Goal: Task Accomplishment & Management: Use online tool/utility

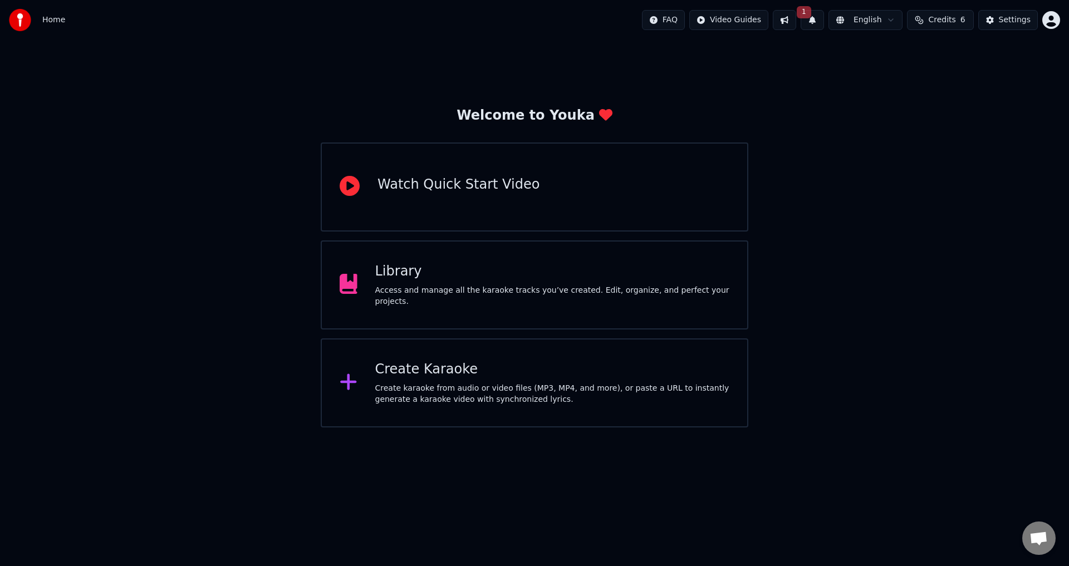
click at [446, 355] on div "Create Karaoke Create karaoke from audio or video files (MP3, MP4, and more), o…" at bounding box center [534, 382] width 427 height 89
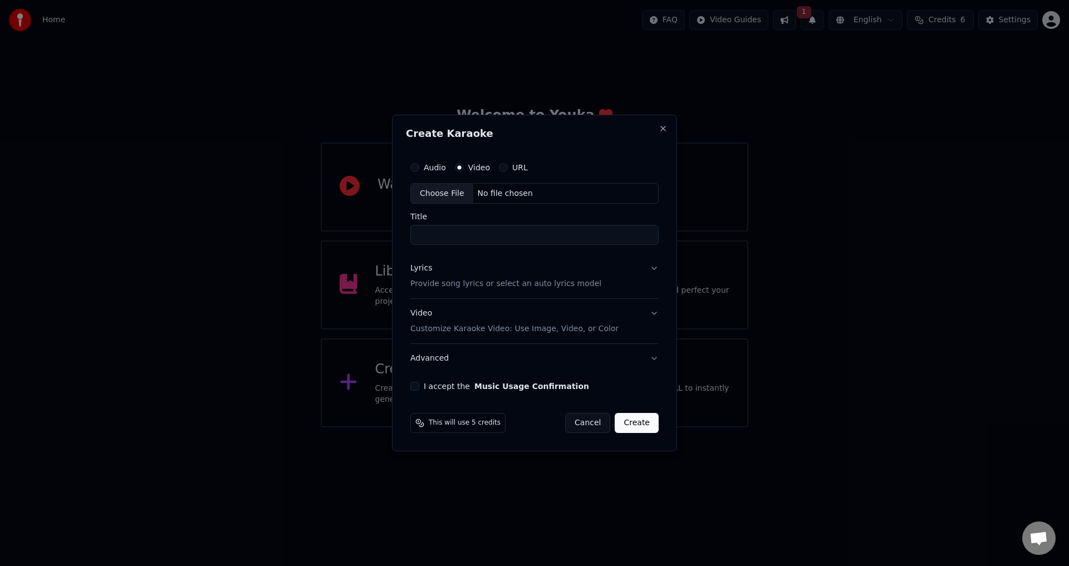
click at [444, 191] on div "Choose File" at bounding box center [442, 194] width 62 height 20
type input "**********"
click at [441, 286] on p "Provide song lyrics or select an auto lyrics model" at bounding box center [503, 284] width 191 height 11
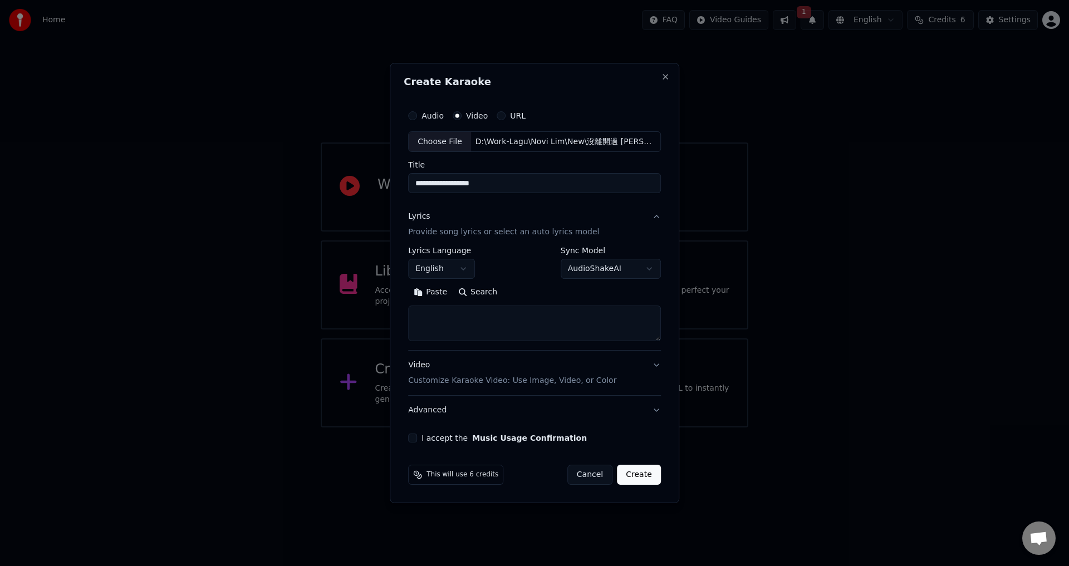
click at [433, 292] on button "Paste" at bounding box center [430, 293] width 45 height 18
type textarea "**********"
click at [442, 272] on button "English" at bounding box center [441, 269] width 67 height 20
select select "**"
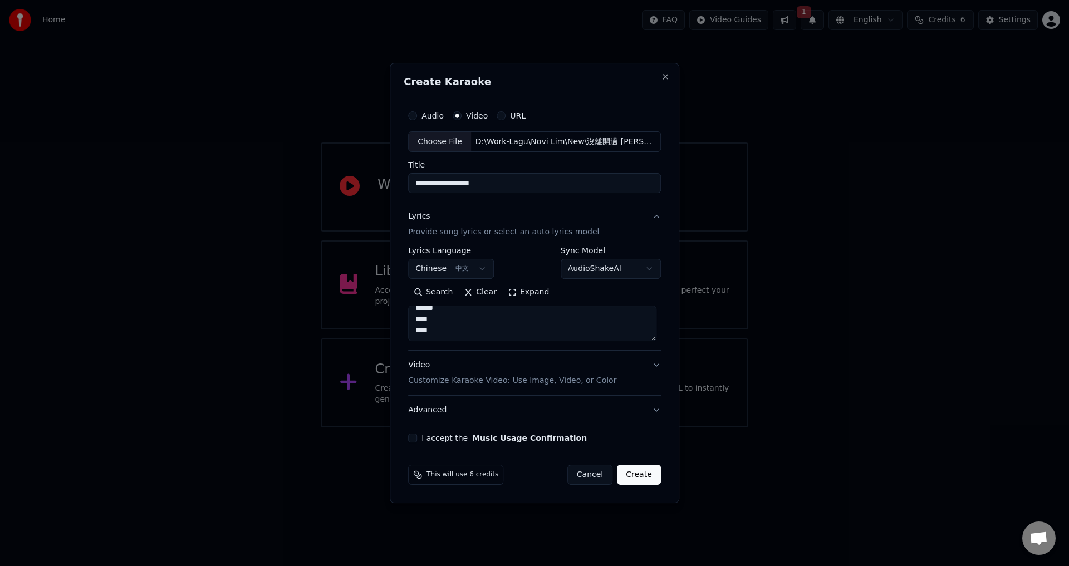
type textarea "**********"
click at [412, 439] on button "I accept the Music Usage Confirmation" at bounding box center [412, 438] width 9 height 9
click at [641, 477] on button "Create" at bounding box center [639, 475] width 44 height 20
select select "**"
type textarea "**********"
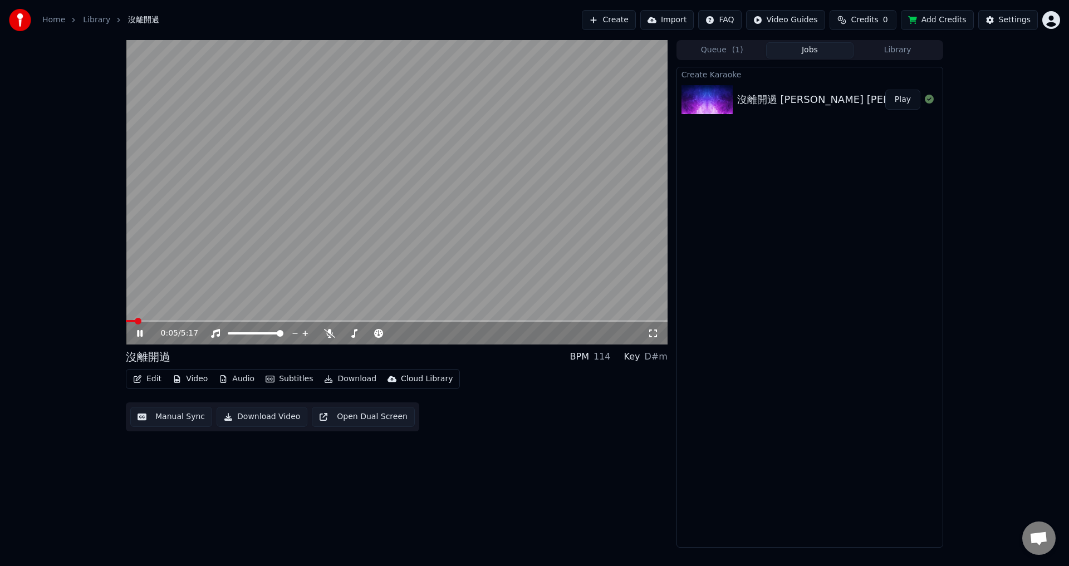
click at [139, 334] on icon at bounding box center [140, 333] width 6 height 7
click at [330, 336] on icon at bounding box center [329, 333] width 11 height 9
click at [126, 318] on span at bounding box center [129, 321] width 7 height 7
click at [137, 332] on icon at bounding box center [139, 333] width 7 height 8
click at [145, 321] on span at bounding box center [397, 321] width 542 height 2
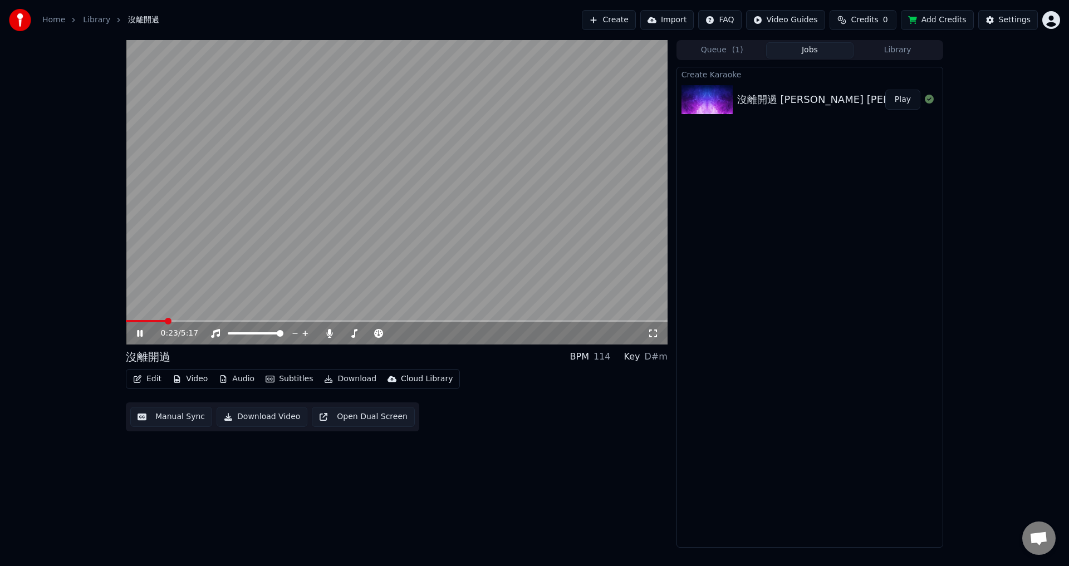
click at [164, 321] on span at bounding box center [397, 321] width 542 height 2
click at [161, 320] on span at bounding box center [144, 321] width 36 height 2
click at [489, 321] on span at bounding box center [312, 321] width 372 height 2
click at [156, 382] on button "Edit" at bounding box center [147, 379] width 37 height 16
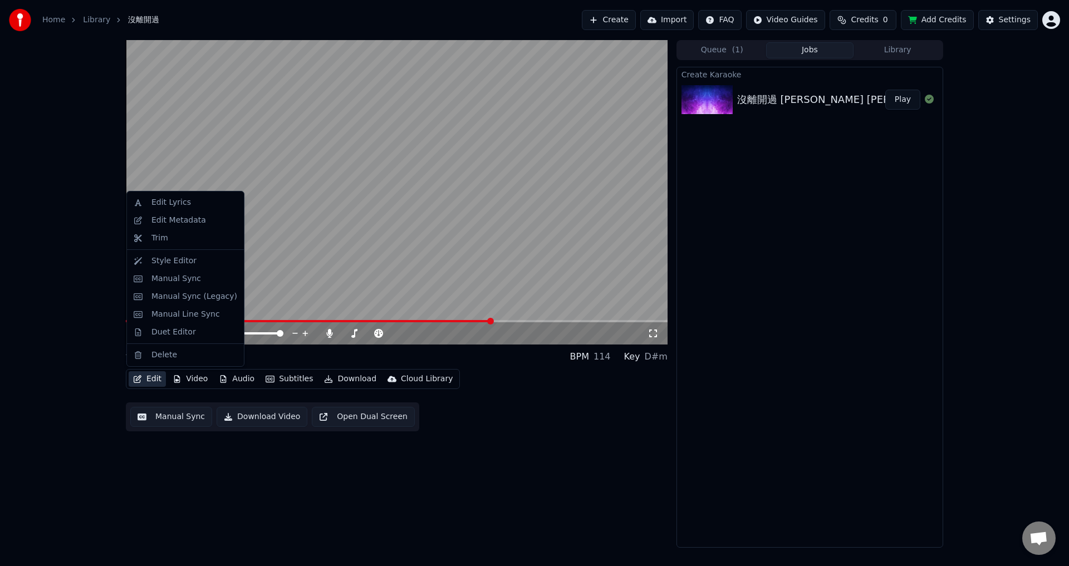
drag, startPoint x: 175, startPoint y: 276, endPoint x: 47, endPoint y: 453, distance: 219.2
click at [47, 453] on body "Home Library 沒離開過 Create Import FAQ Video Guides Credits 0 Add Credits Settings…" at bounding box center [534, 283] width 1069 height 566
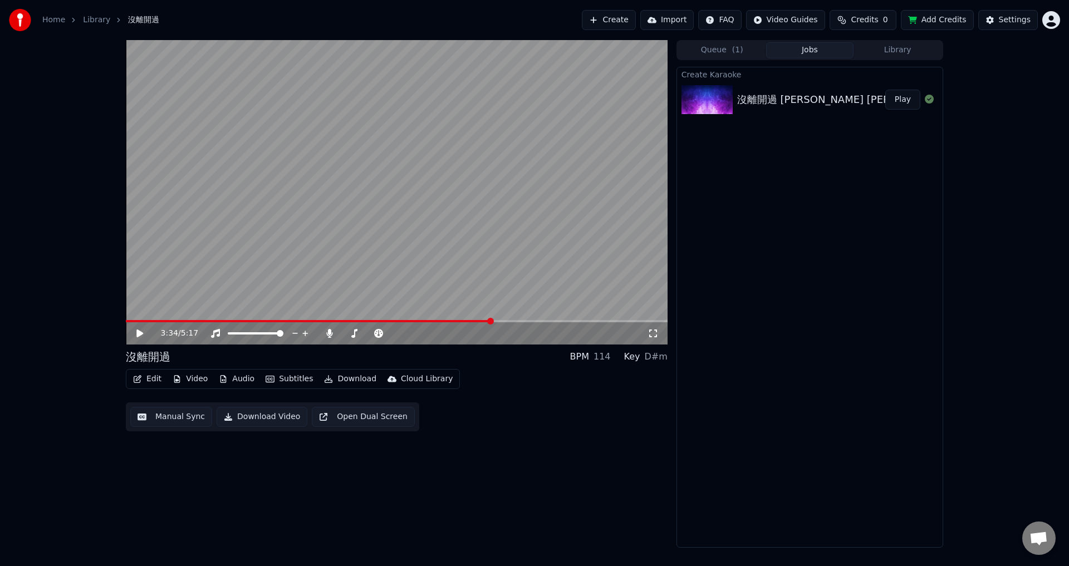
click at [47, 453] on div "3:34 / 5:17 沒離開過 BPM 114 Key D#m Edit Video Audio Subtitles Download Cloud Libr…" at bounding box center [534, 294] width 1069 height 508
click at [149, 375] on button "Edit" at bounding box center [147, 379] width 37 height 16
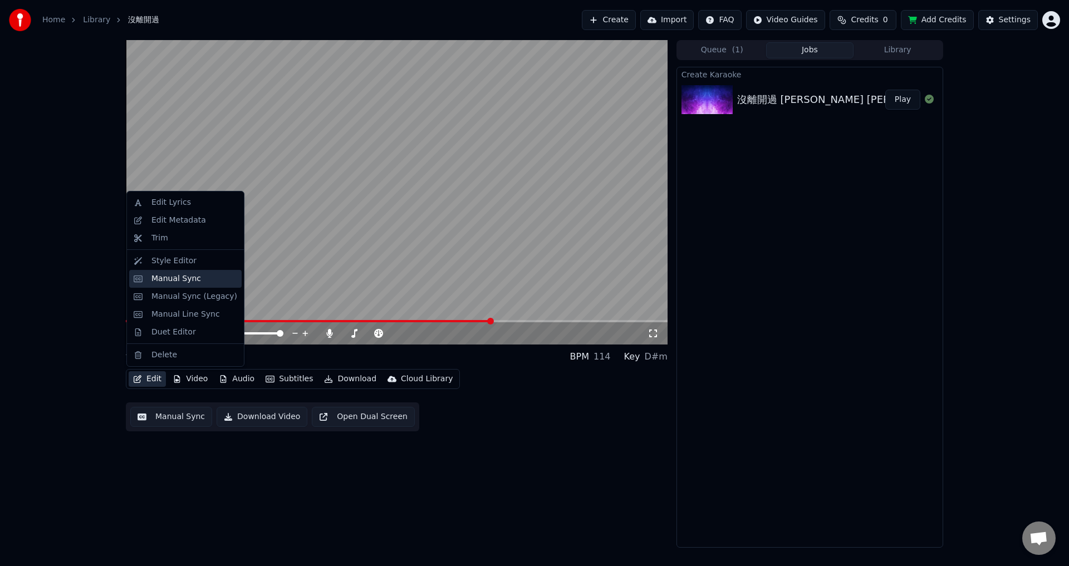
click at [181, 277] on div "Manual Sync" at bounding box center [176, 278] width 50 height 11
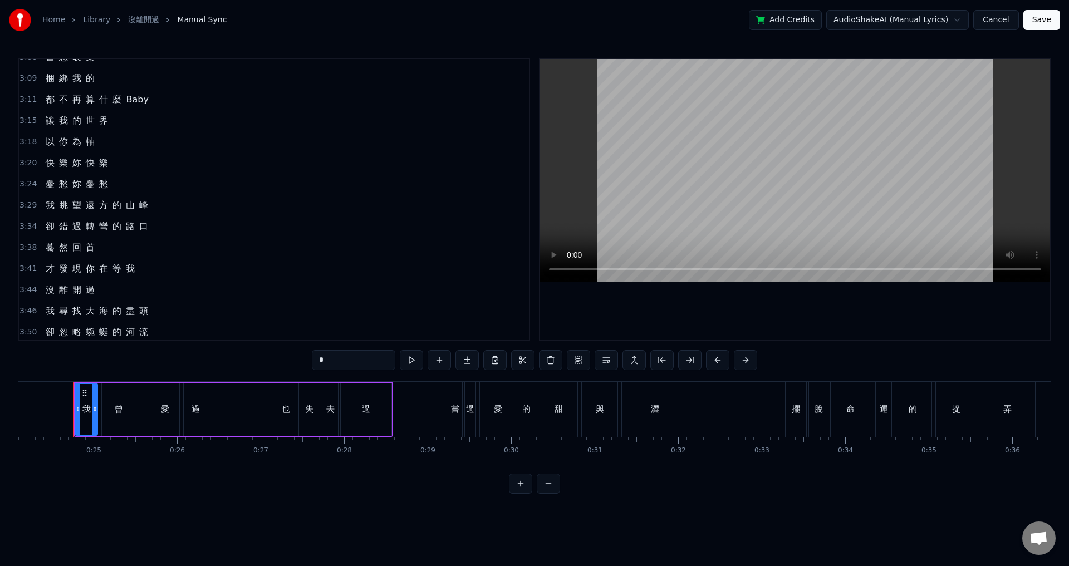
scroll to position [891, 0]
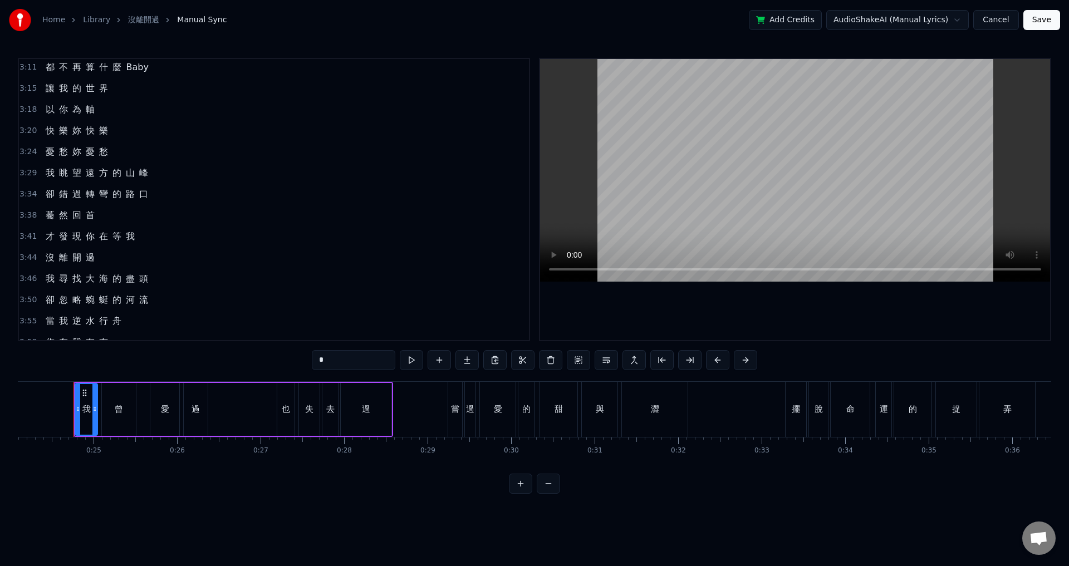
click at [29, 171] on span "3:29" at bounding box center [27, 173] width 17 height 11
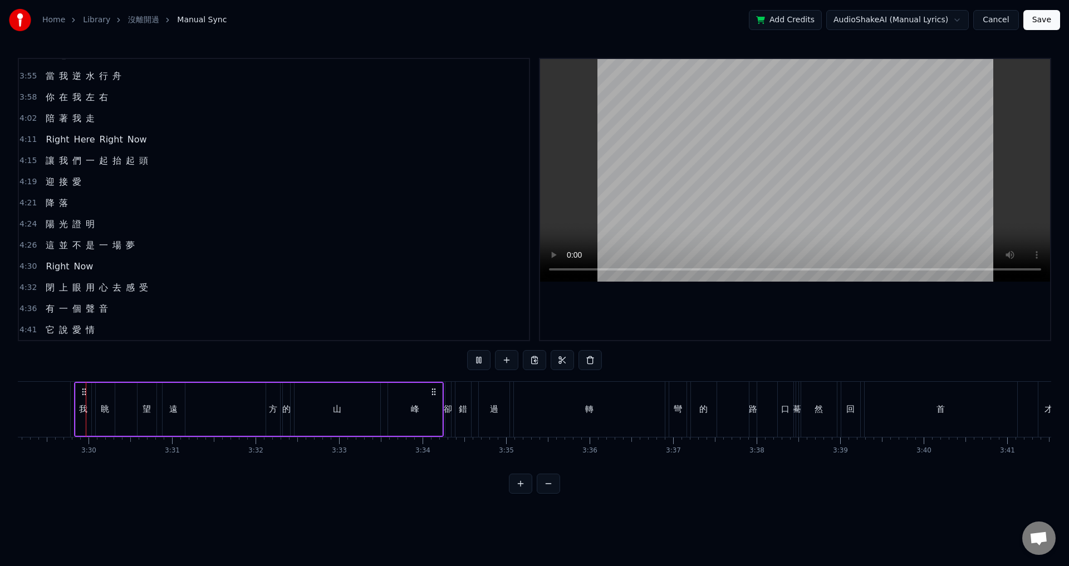
scroll to position [1136, 0]
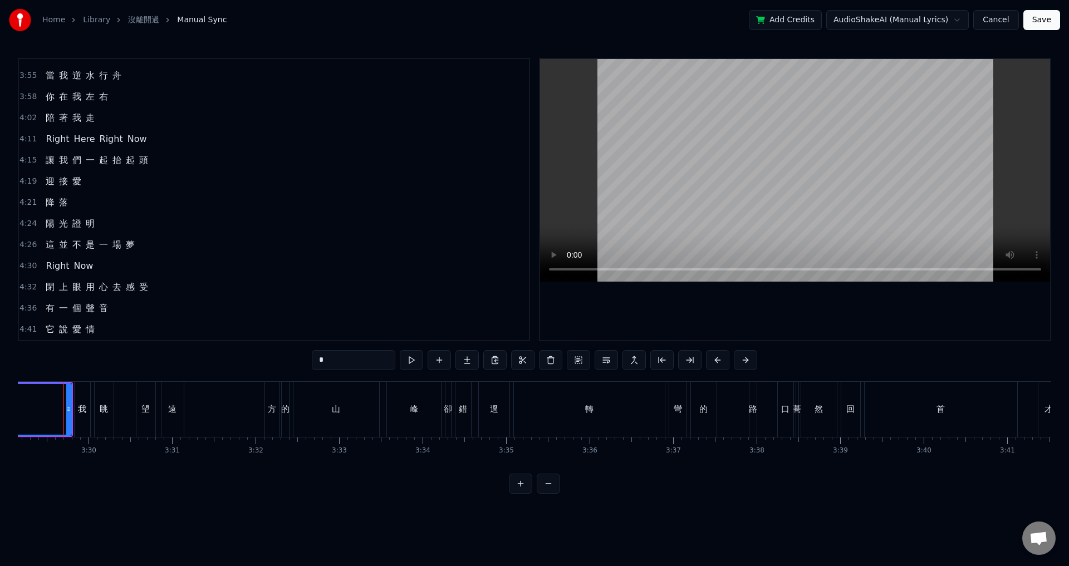
scroll to position [0, 17451]
click at [92, 421] on div "我" at bounding box center [93, 409] width 16 height 55
type input "*"
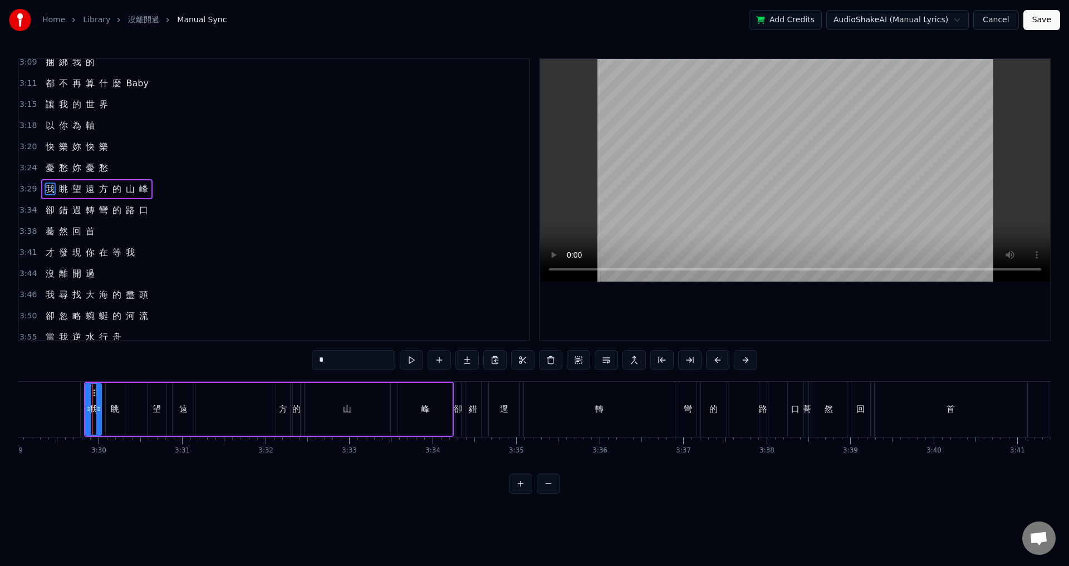
scroll to position [864, 0]
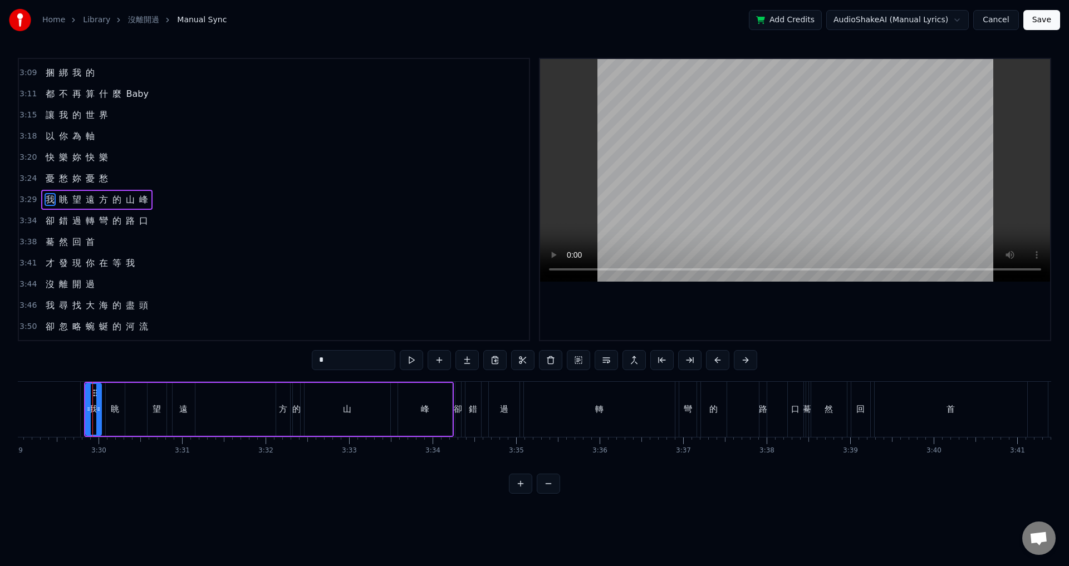
click at [27, 198] on span "3:29" at bounding box center [27, 199] width 17 height 11
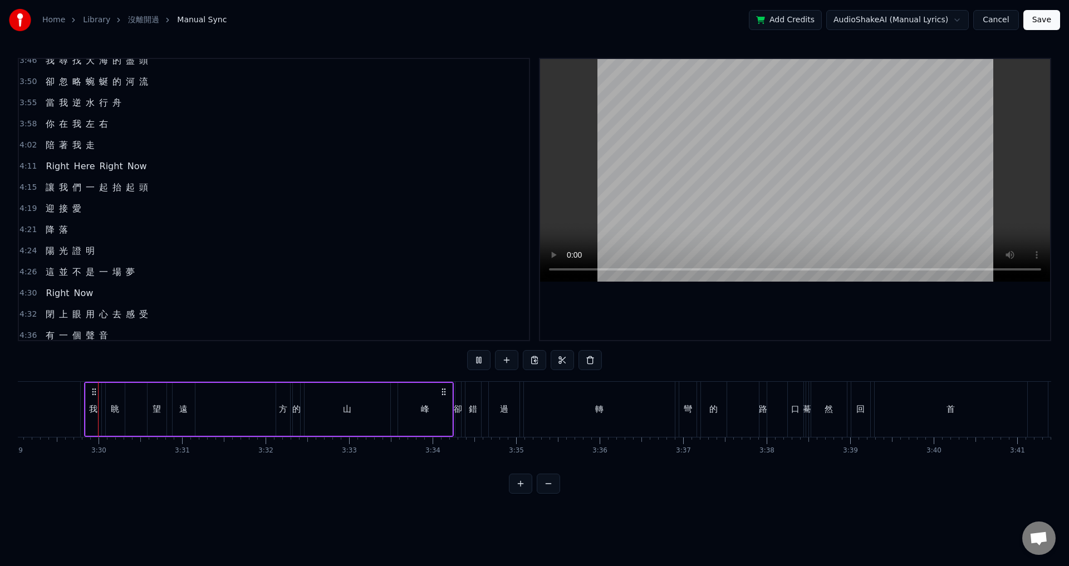
scroll to position [1109, 0]
click at [85, 372] on div "0:24 我 曾 愛 過 也 失 去 過 0:29 嘗 過 愛 的 甜 與 澀 0:33 擺 脫 命 運 的 捉 弄 0:37 我 知 道 我 要 什 麼 0…" at bounding box center [534, 276] width 1033 height 436
click at [132, 408] on div "我 眺 望 遠 方 的 山 峰" at bounding box center [269, 409] width 370 height 55
click at [132, 410] on div "我 眺 望 遠 方 的 山 峰" at bounding box center [269, 409] width 370 height 55
click at [155, 395] on div "望" at bounding box center [156, 409] width 19 height 53
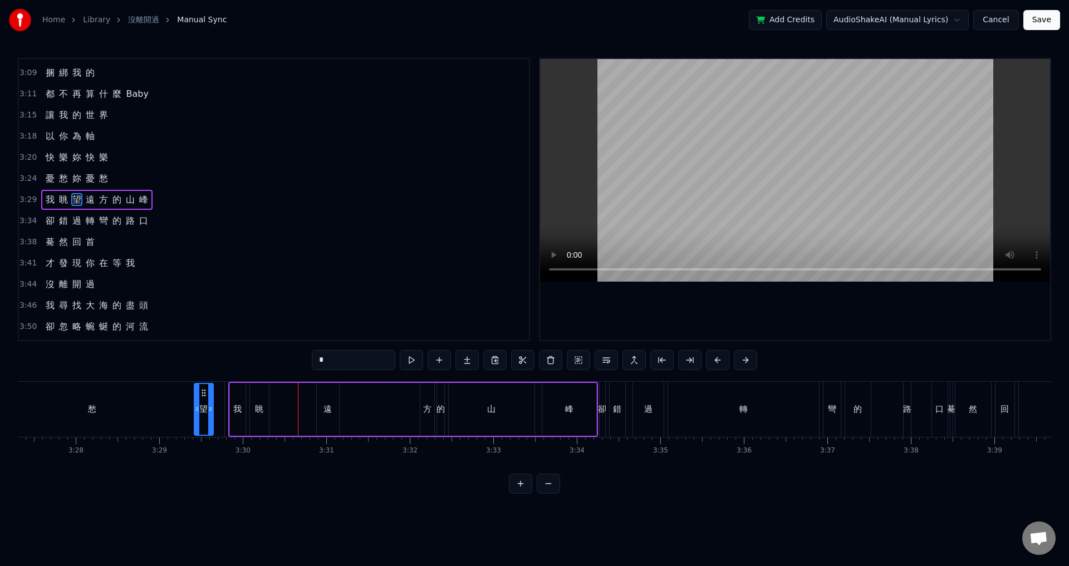
scroll to position [0, 17306]
drag, startPoint x: 155, startPoint y: 394, endPoint x: 287, endPoint y: 403, distance: 131.7
click at [287, 403] on div "望" at bounding box center [288, 409] width 18 height 51
click at [304, 410] on div "我 眺 望 遠 方 的 山 峰" at bounding box center [415, 409] width 370 height 55
click at [323, 396] on div "遠" at bounding box center [329, 409] width 22 height 53
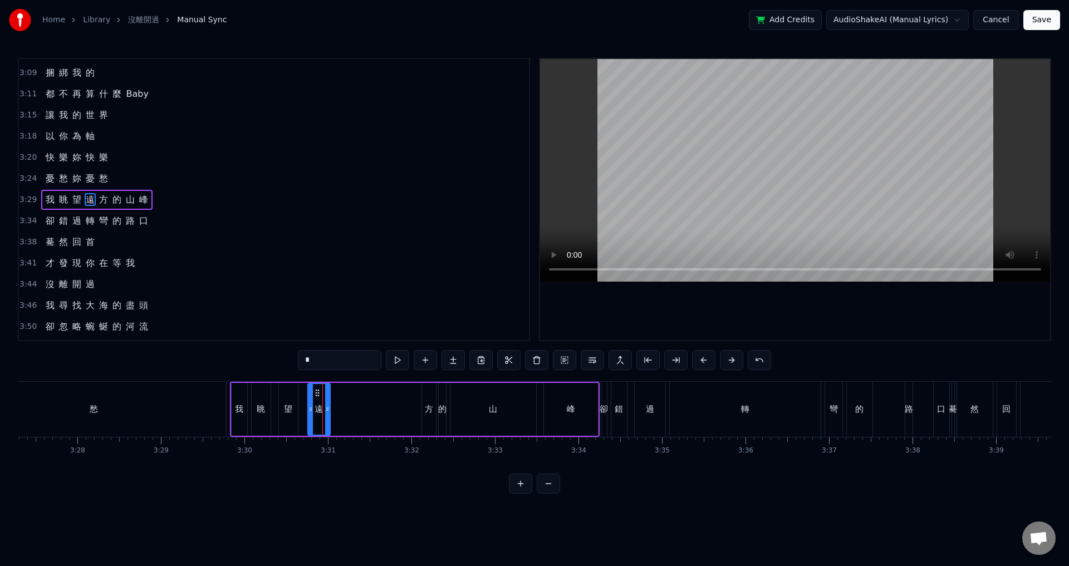
drag, startPoint x: 326, startPoint y: 391, endPoint x: 316, endPoint y: 392, distance: 9.5
click at [316, 392] on icon at bounding box center [317, 392] width 9 height 9
click at [341, 400] on div "我 眺 望 遠 方 的 山 峰" at bounding box center [415, 409] width 370 height 55
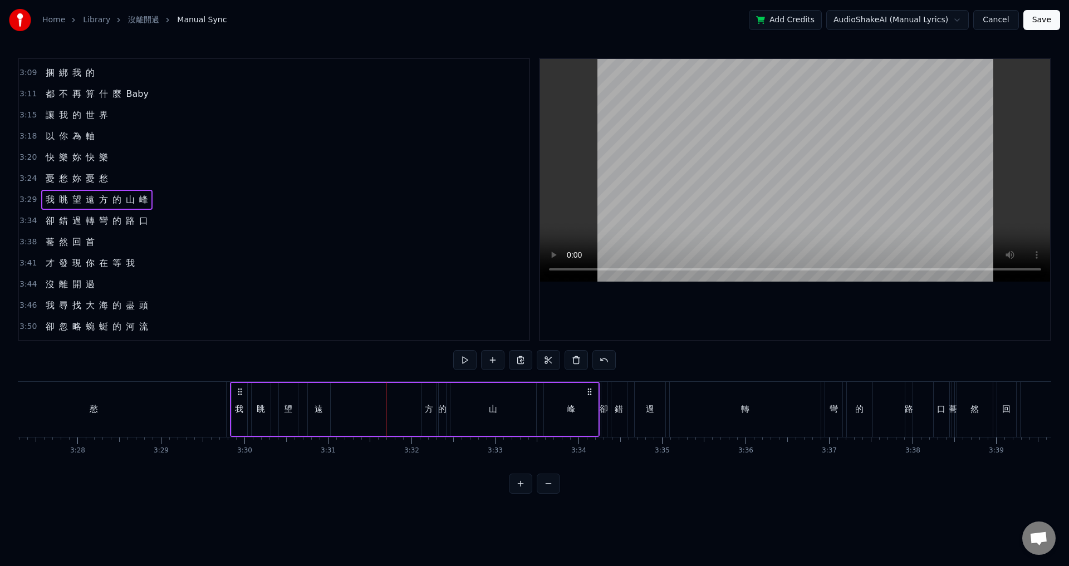
click at [425, 394] on div "方" at bounding box center [429, 409] width 14 height 53
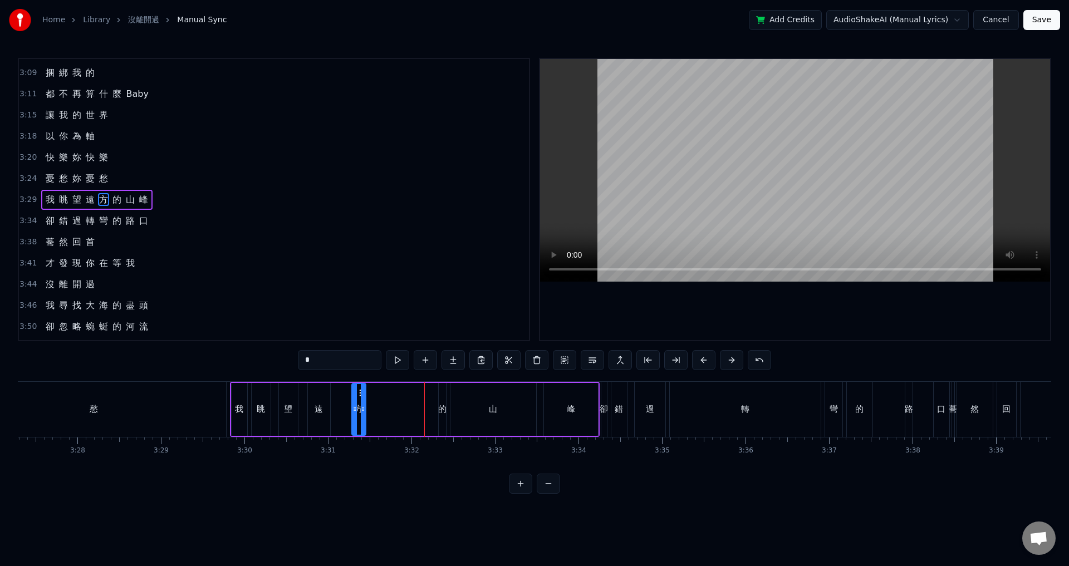
drag, startPoint x: 429, startPoint y: 391, endPoint x: 360, endPoint y: 400, distance: 69.6
click at [359, 399] on div "方" at bounding box center [358, 409] width 13 height 51
drag, startPoint x: 363, startPoint y: 406, endPoint x: 377, endPoint y: 404, distance: 14.0
click at [377, 404] on div at bounding box center [377, 409] width 4 height 51
click at [344, 407] on div "我 眺 望 遠 方 的 山 峰" at bounding box center [415, 409] width 370 height 55
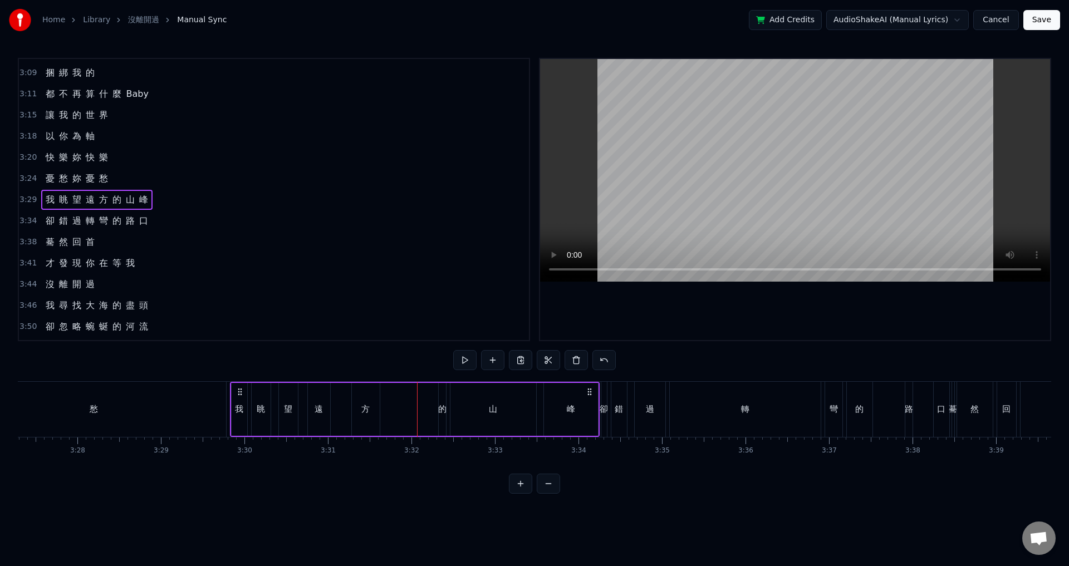
click at [373, 414] on div "方" at bounding box center [366, 409] width 28 height 53
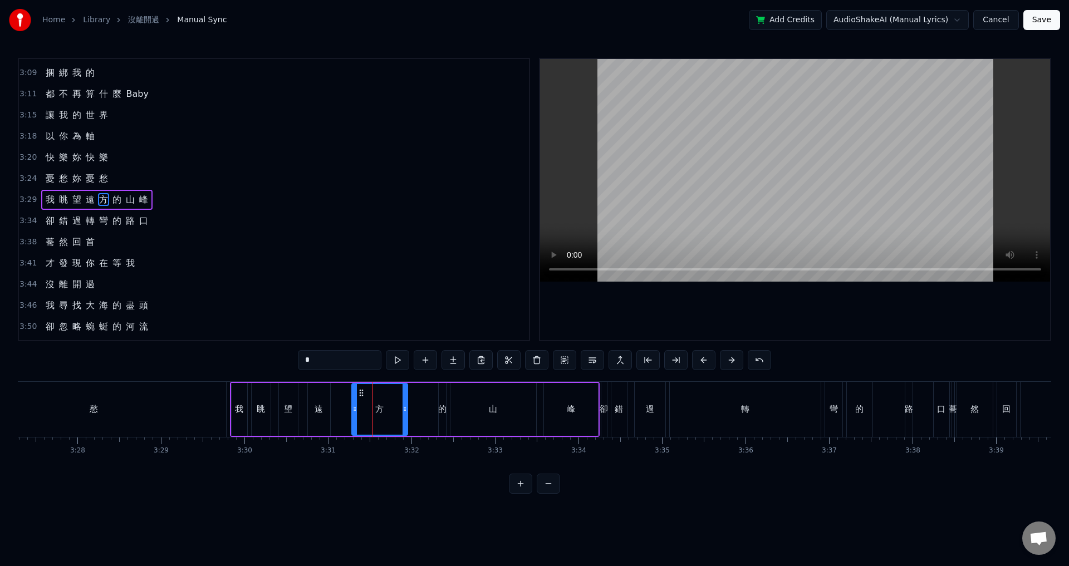
drag, startPoint x: 377, startPoint y: 413, endPoint x: 405, endPoint y: 416, distance: 28.0
click at [405, 416] on div at bounding box center [404, 409] width 4 height 51
click at [442, 409] on div "的" at bounding box center [442, 409] width 8 height 13
type input "*"
click at [435, 403] on div at bounding box center [437, 409] width 4 height 51
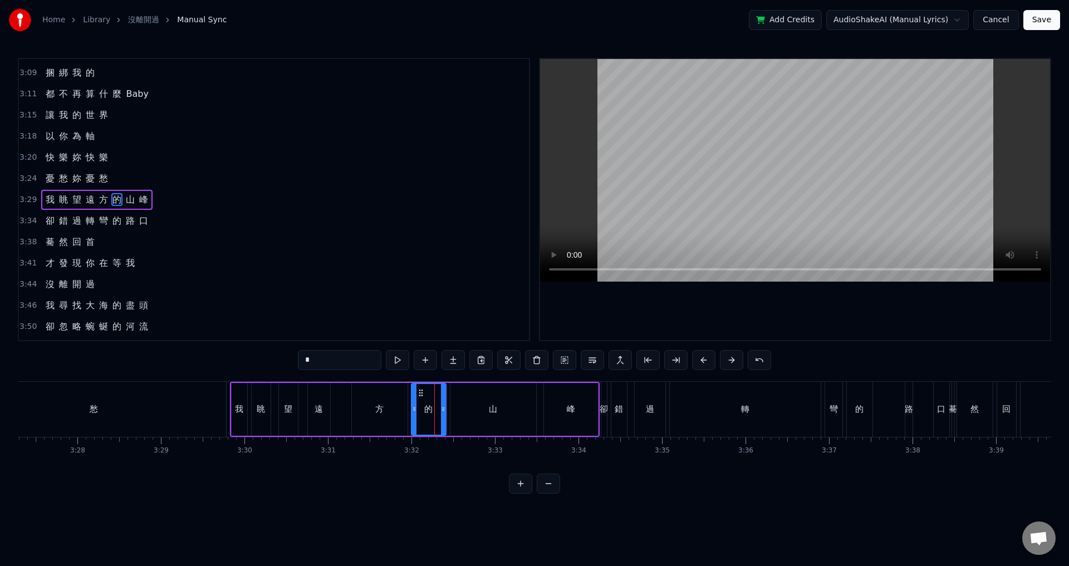
drag, startPoint x: 436, startPoint y: 401, endPoint x: 414, endPoint y: 405, distance: 23.1
click at [414, 405] on div at bounding box center [414, 409] width 4 height 51
drag, startPoint x: 442, startPoint y: 407, endPoint x: 426, endPoint y: 411, distance: 16.5
click at [426, 411] on icon at bounding box center [427, 409] width 4 height 9
click at [342, 411] on div "我 眺 望 遠 方 的 山 峰" at bounding box center [415, 409] width 370 height 55
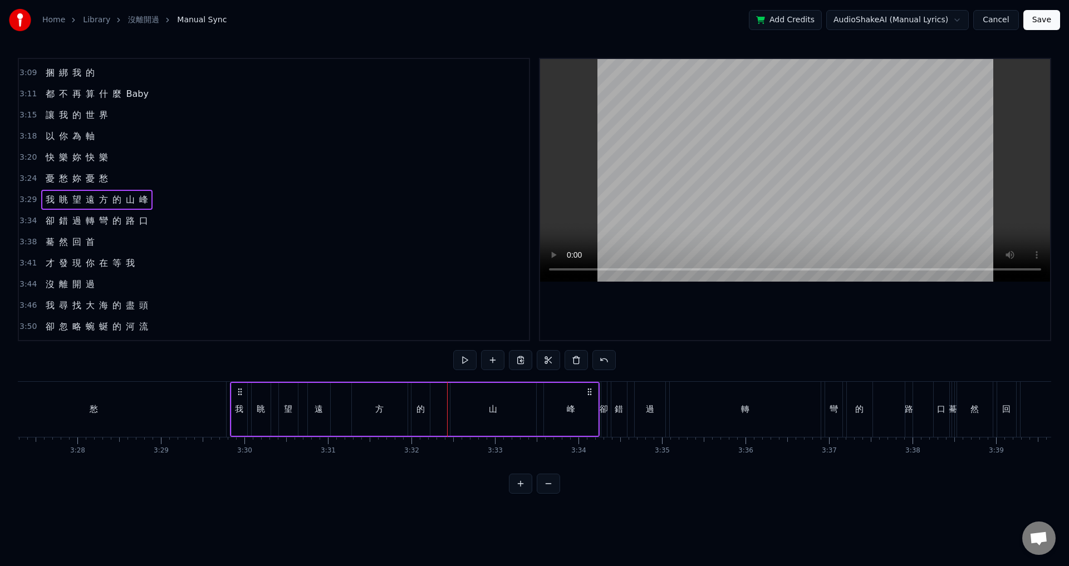
click at [461, 395] on div "山" at bounding box center [493, 409] width 86 height 53
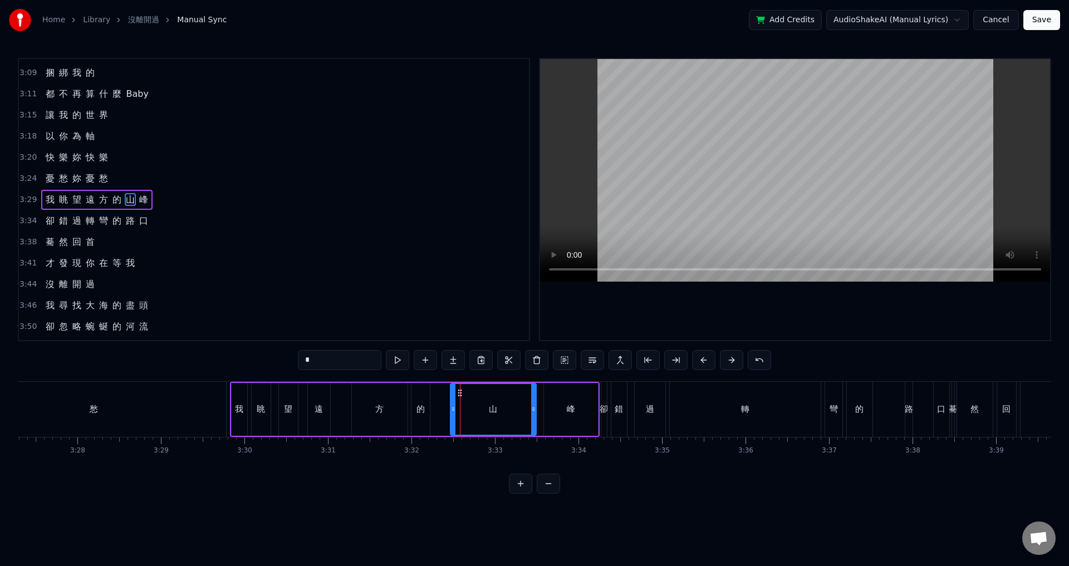
drag, startPoint x: 460, startPoint y: 392, endPoint x: 452, endPoint y: 396, distance: 8.0
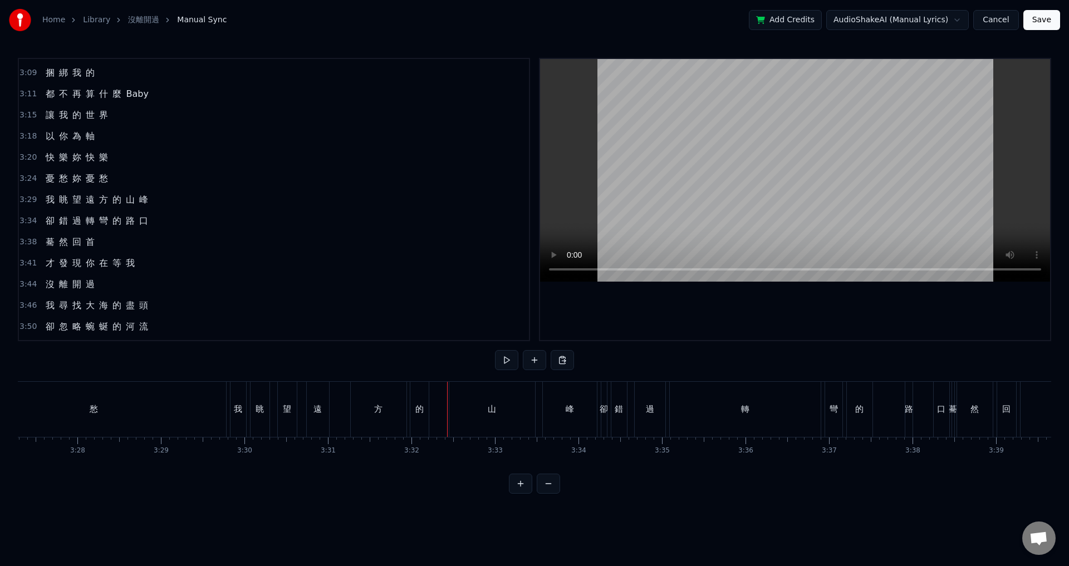
click at [457, 392] on div "山" at bounding box center [492, 409] width 86 height 55
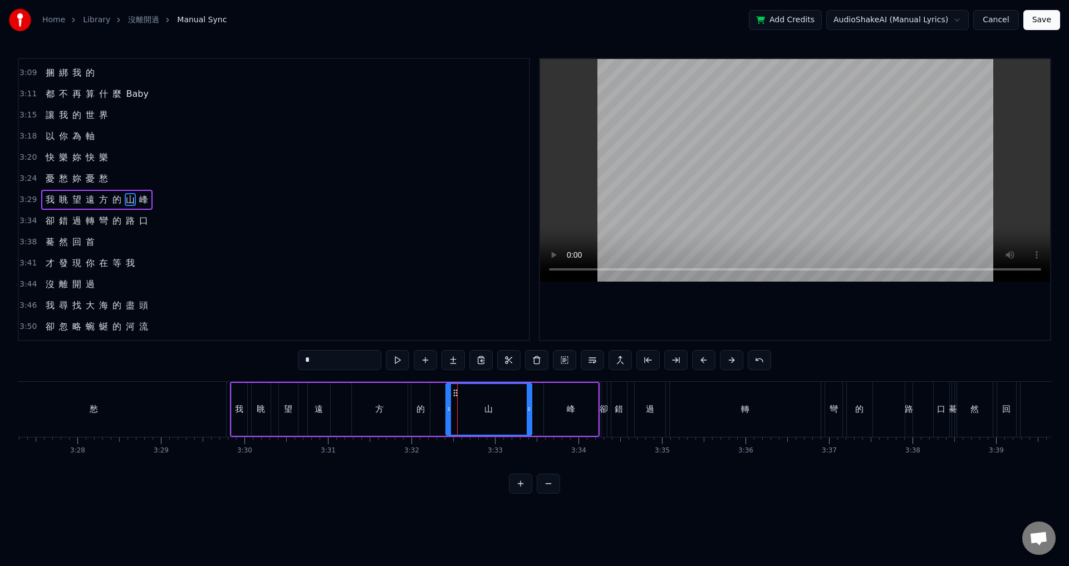
drag, startPoint x: 456, startPoint y: 393, endPoint x: 450, endPoint y: 396, distance: 7.2
click at [451, 396] on icon at bounding box center [455, 392] width 9 height 9
click at [450, 396] on div "山" at bounding box center [483, 409] width 87 height 53
drag, startPoint x: 450, startPoint y: 394, endPoint x: 444, endPoint y: 394, distance: 6.1
click at [444, 394] on icon at bounding box center [444, 392] width 9 height 9
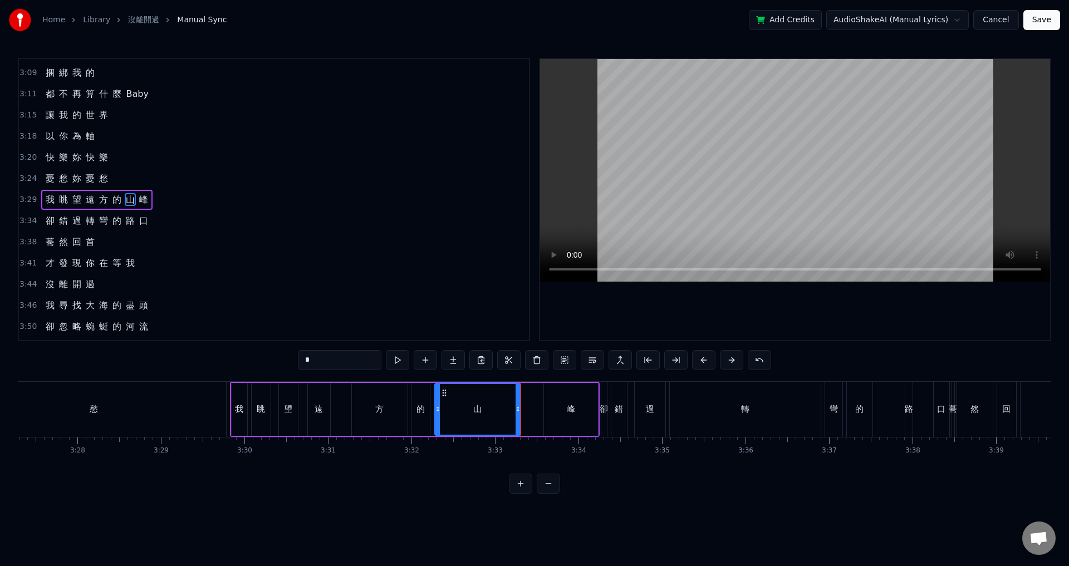
click at [449, 422] on div "山" at bounding box center [477, 409] width 85 height 51
drag, startPoint x: 516, startPoint y: 410, endPoint x: 486, endPoint y: 412, distance: 30.2
click at [480, 415] on div at bounding box center [481, 409] width 4 height 51
click at [559, 406] on div "峰" at bounding box center [571, 409] width 54 height 53
type input "*"
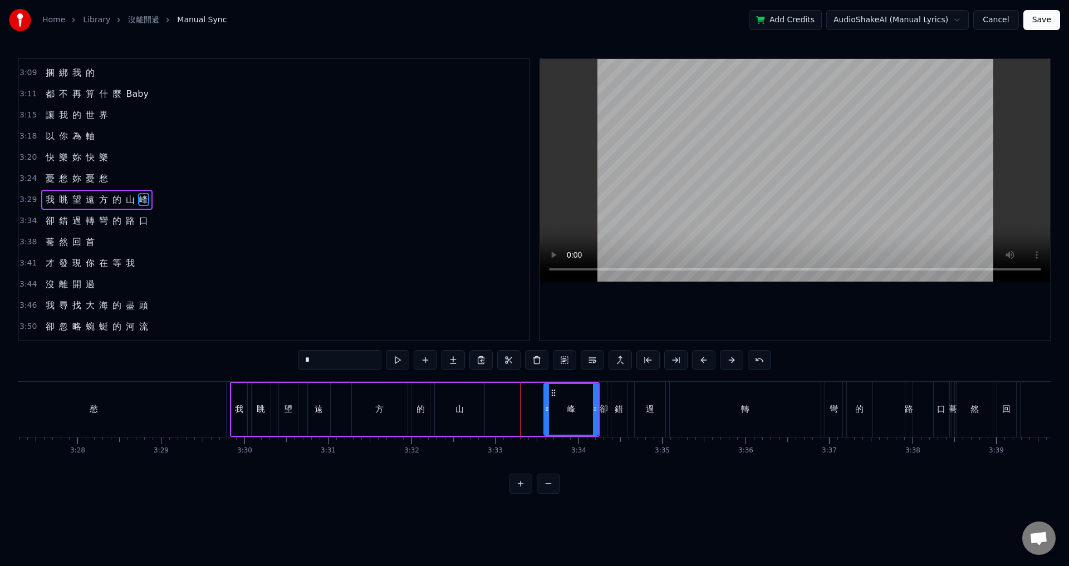
drag, startPoint x: 554, startPoint y: 392, endPoint x: 528, endPoint y: 397, distance: 26.6
click at [522, 397] on div "我 眺 望 遠 方 的 山 峰" at bounding box center [415, 409] width 370 height 55
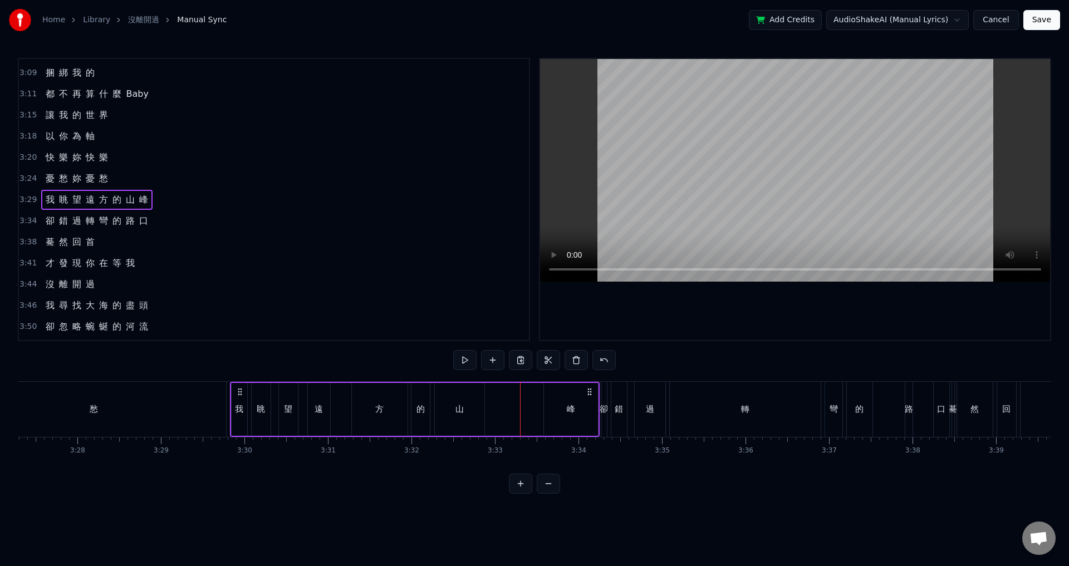
click at [559, 404] on div "峰" at bounding box center [571, 409] width 54 height 53
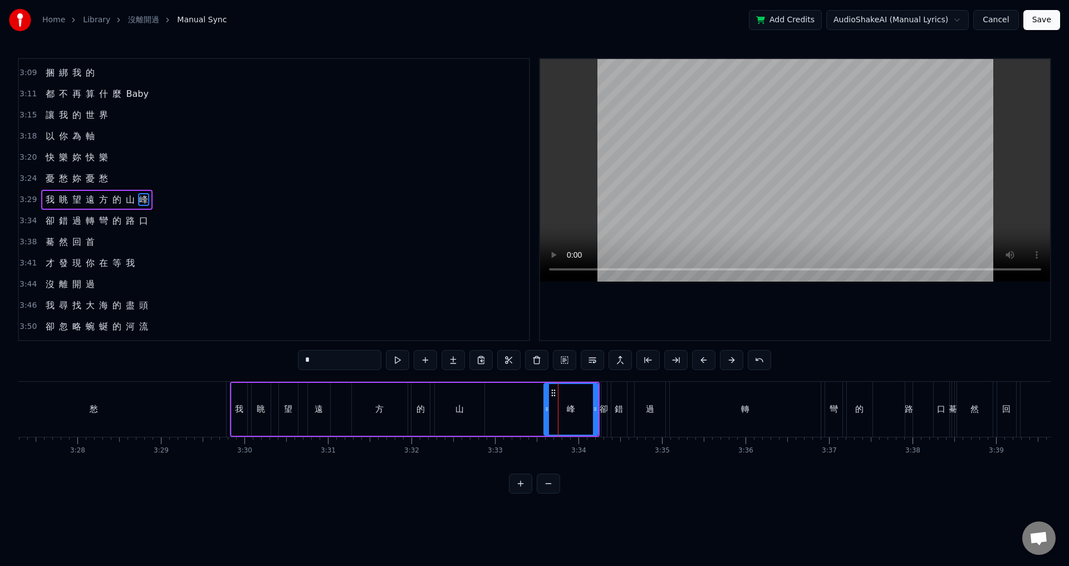
drag, startPoint x: 552, startPoint y: 391, endPoint x: 525, endPoint y: 395, distance: 26.4
click at [525, 395] on div "我 眺 望 遠 方 的 山 峰" at bounding box center [415, 409] width 370 height 55
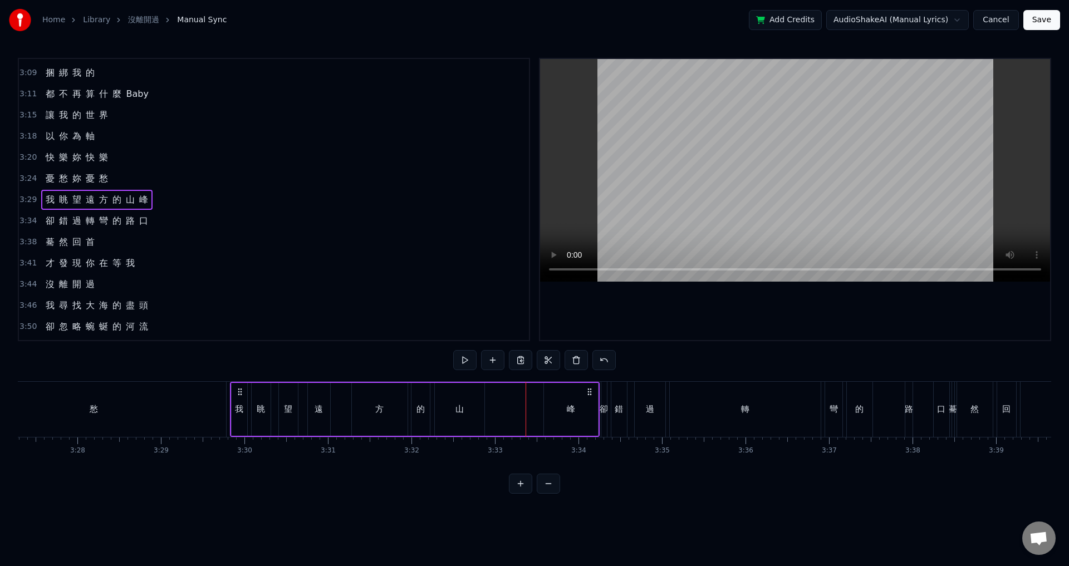
click at [521, 401] on div "我 眺 望 遠 方 的 山 峰" at bounding box center [415, 409] width 370 height 55
click at [549, 395] on div "峰" at bounding box center [571, 409] width 54 height 53
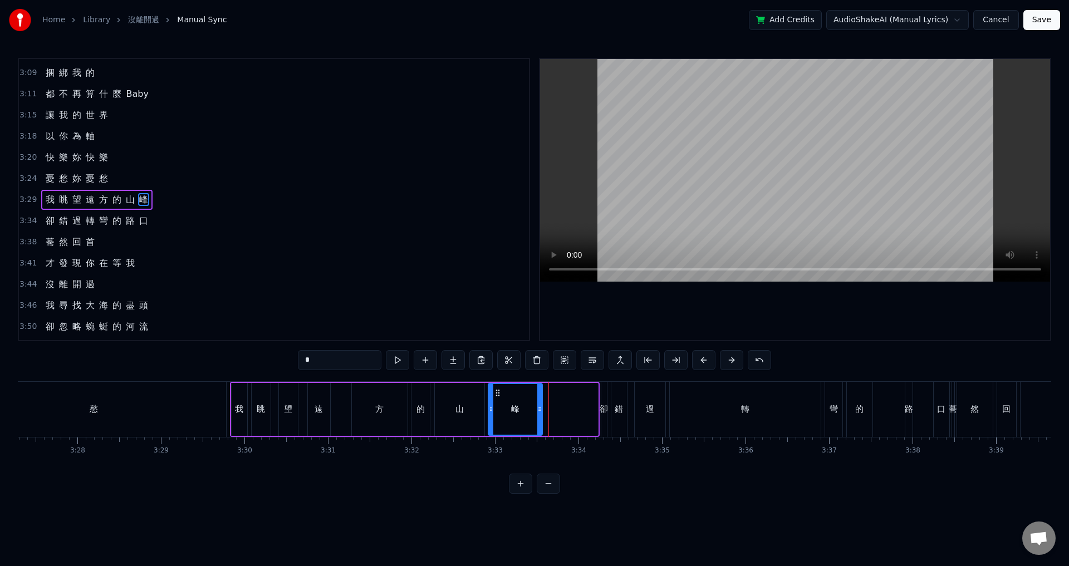
drag, startPoint x: 549, startPoint y: 393, endPoint x: 496, endPoint y: 399, distance: 53.2
click at [496, 399] on div "峰" at bounding box center [515, 409] width 53 height 51
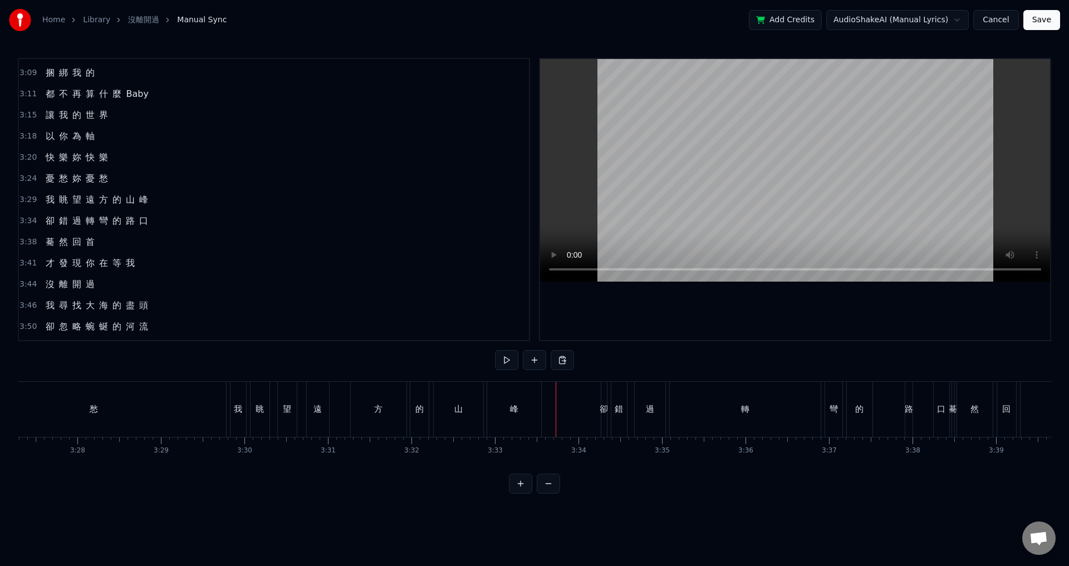
click at [228, 402] on div "憂 愁 妳 憂 愁" at bounding box center [20, 409] width 416 height 55
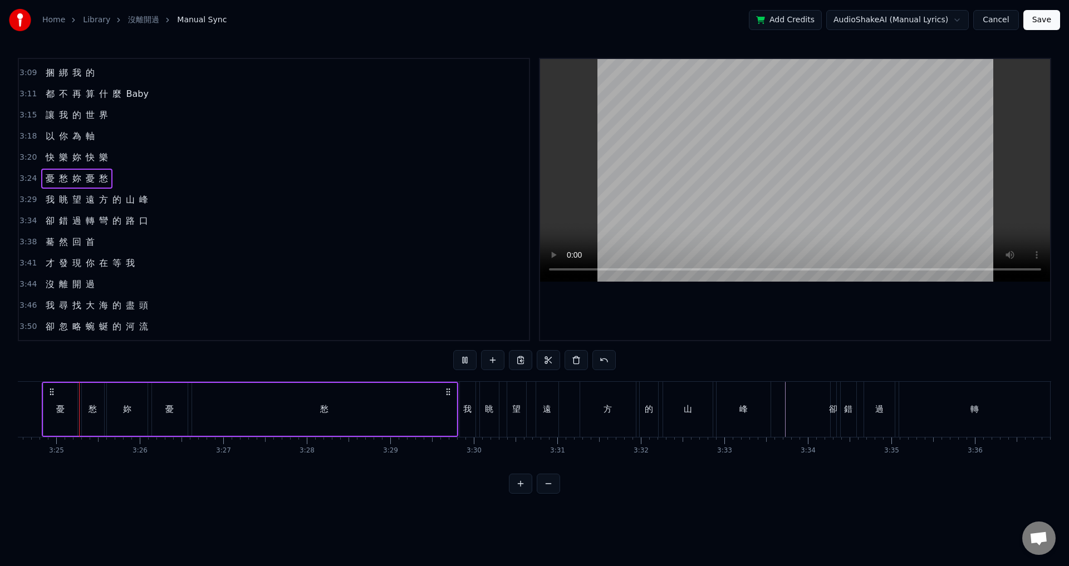
scroll to position [0, 17074]
click at [470, 403] on div "我" at bounding box center [470, 409] width 8 height 13
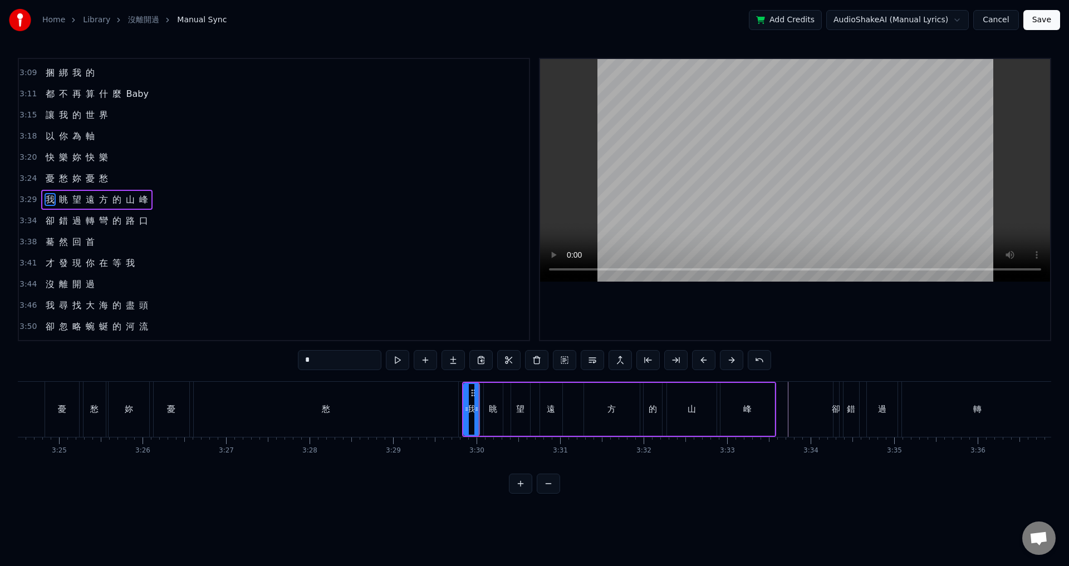
click at [571, 401] on div "我 眺 望 遠 方 的 山 峰" at bounding box center [619, 409] width 314 height 55
click at [771, 406] on div "峰" at bounding box center [747, 409] width 54 height 53
click at [777, 406] on icon at bounding box center [775, 409] width 4 height 9
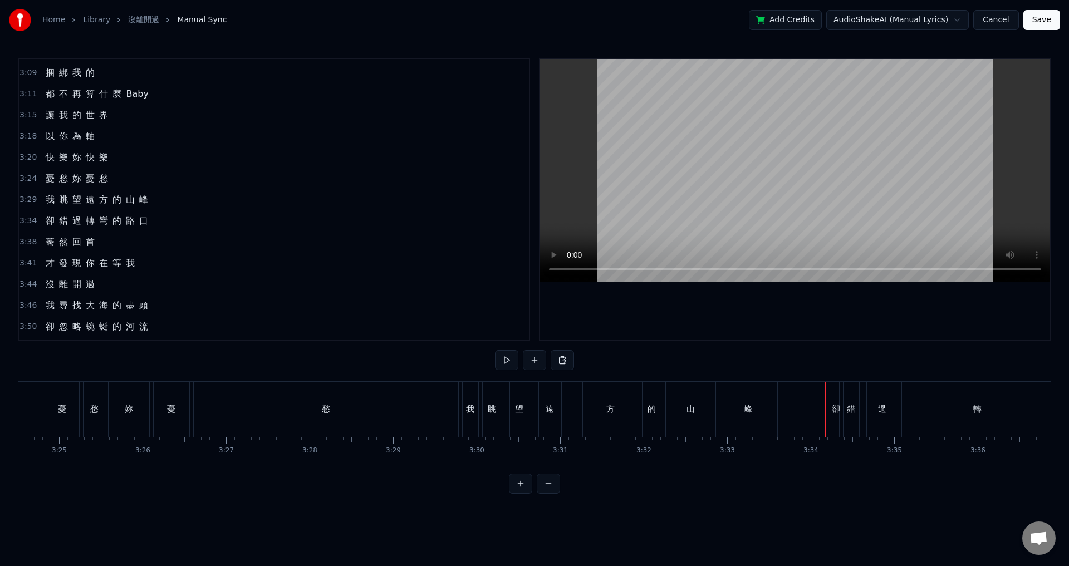
click at [835, 405] on div "卻" at bounding box center [836, 409] width 8 height 13
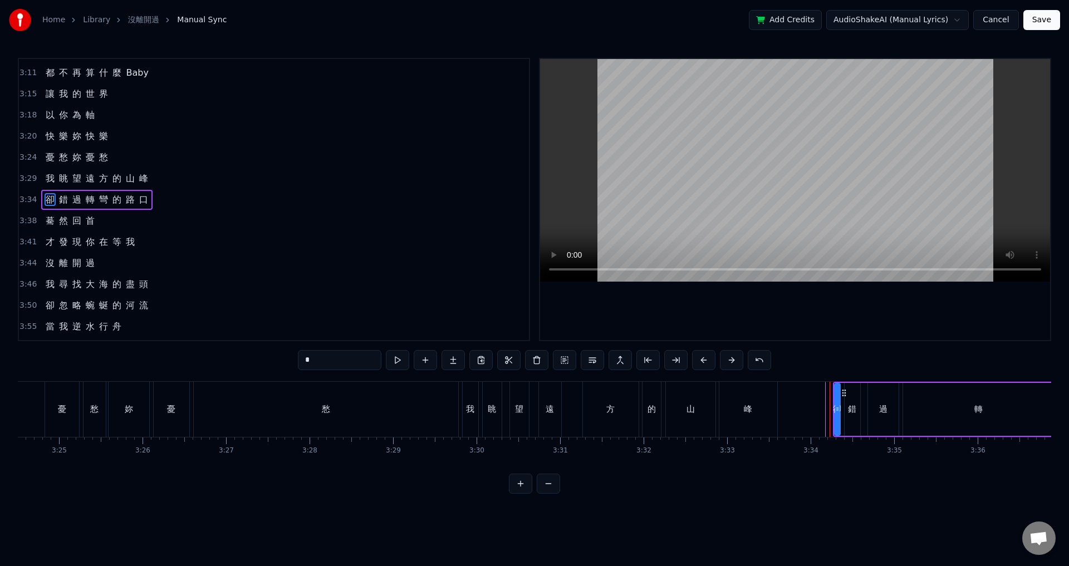
click at [29, 196] on span "3:34" at bounding box center [27, 199] width 17 height 11
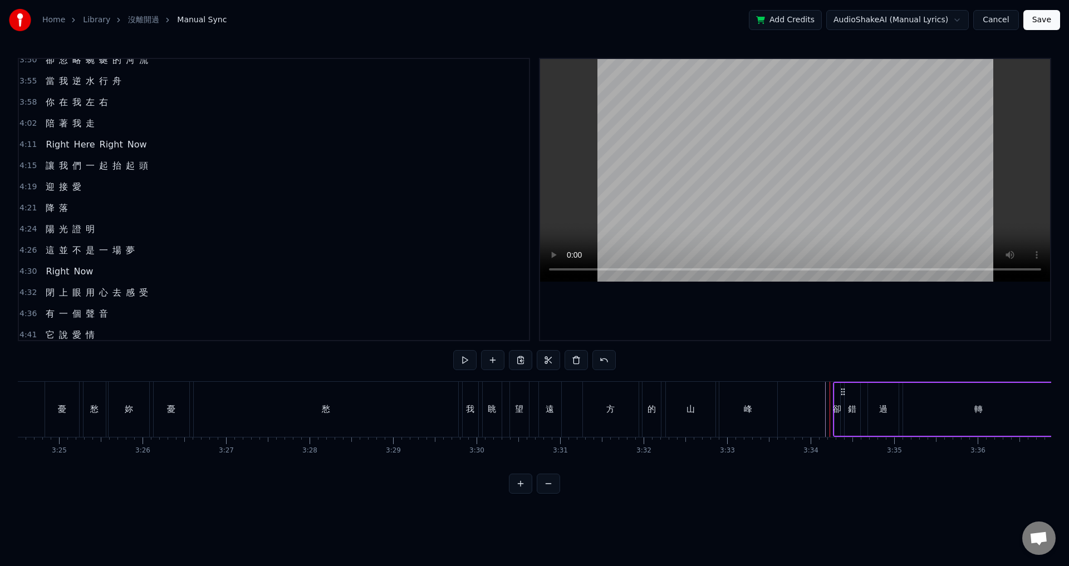
click at [762, 411] on div "峰" at bounding box center [748, 409] width 58 height 55
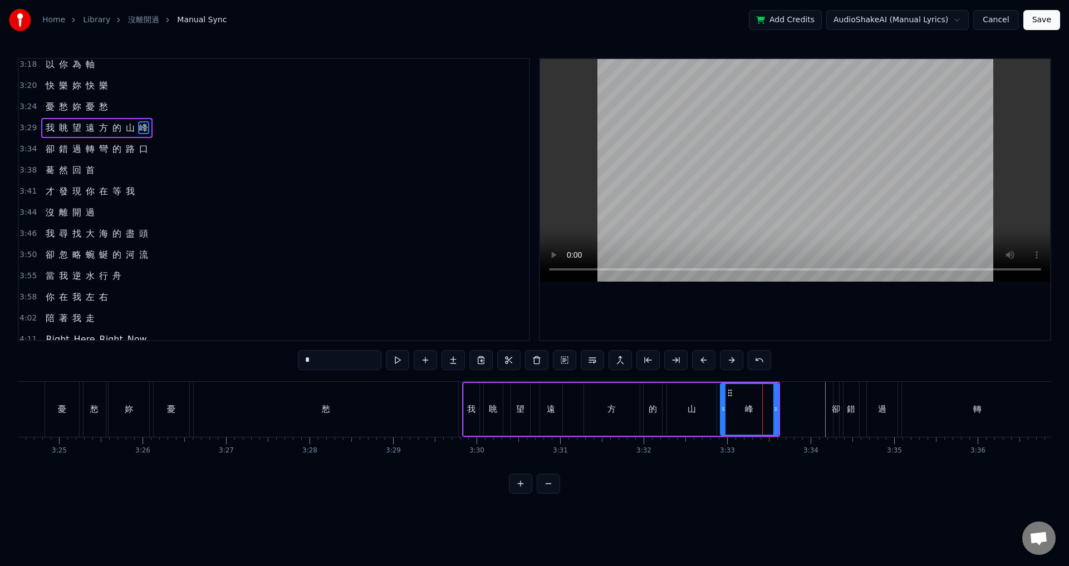
scroll to position [864, 0]
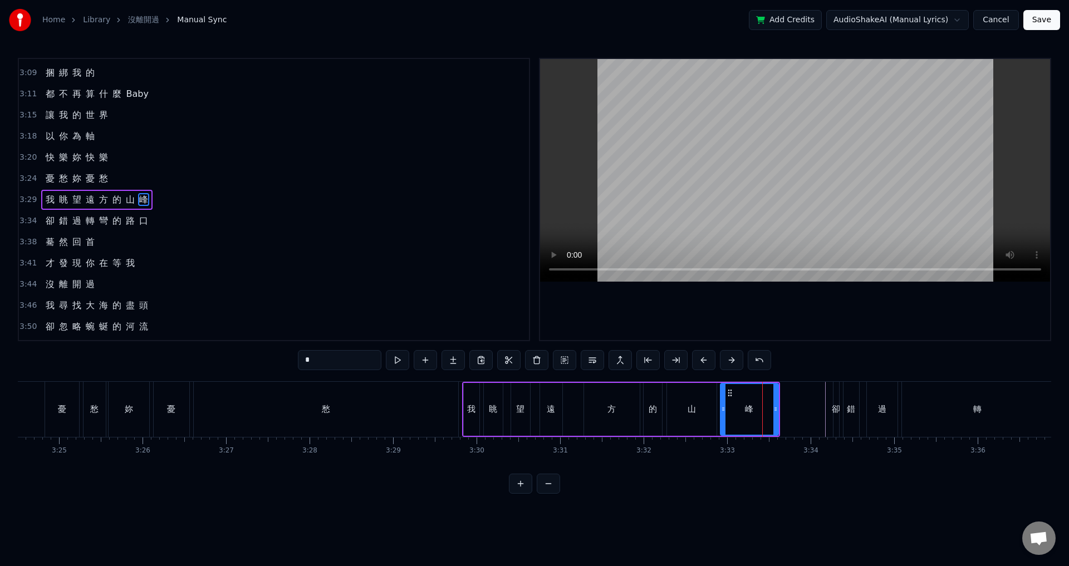
click at [23, 199] on span "3:29" at bounding box center [27, 199] width 17 height 11
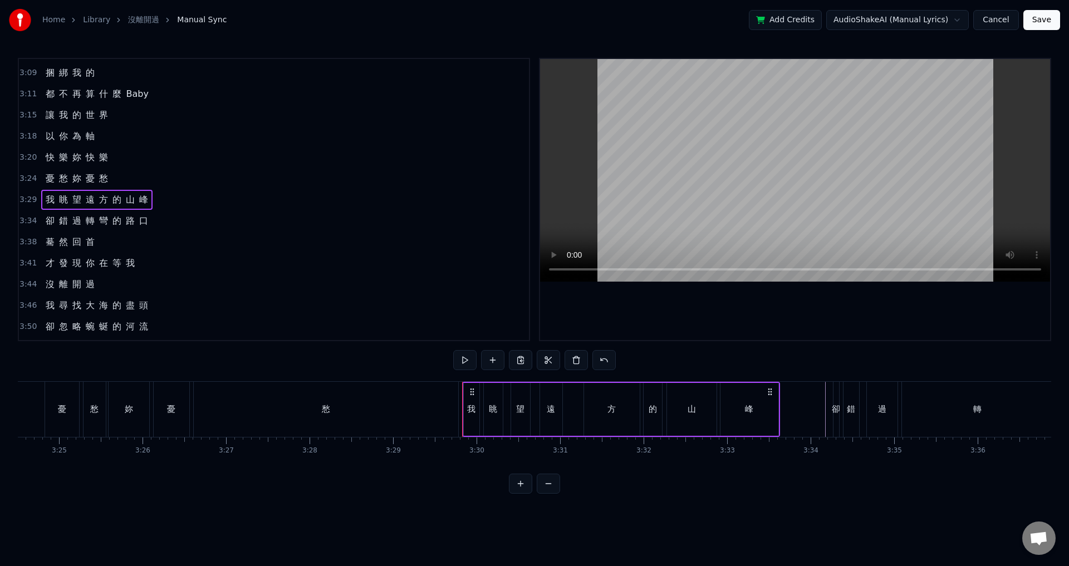
click at [459, 394] on div "憂 愁 妳 憂 愁" at bounding box center [253, 409] width 416 height 55
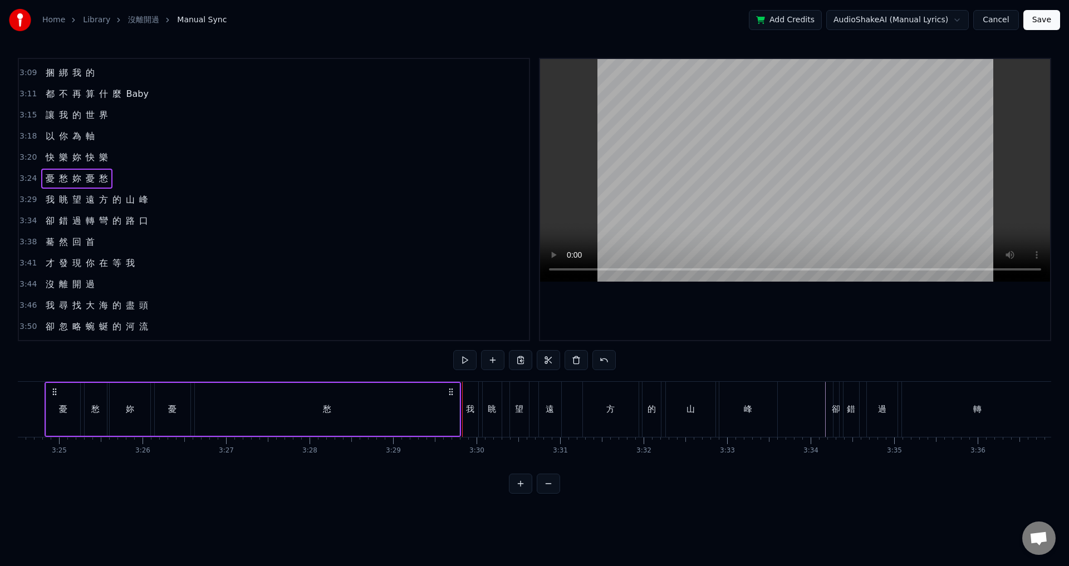
scroll to position [0, 17046]
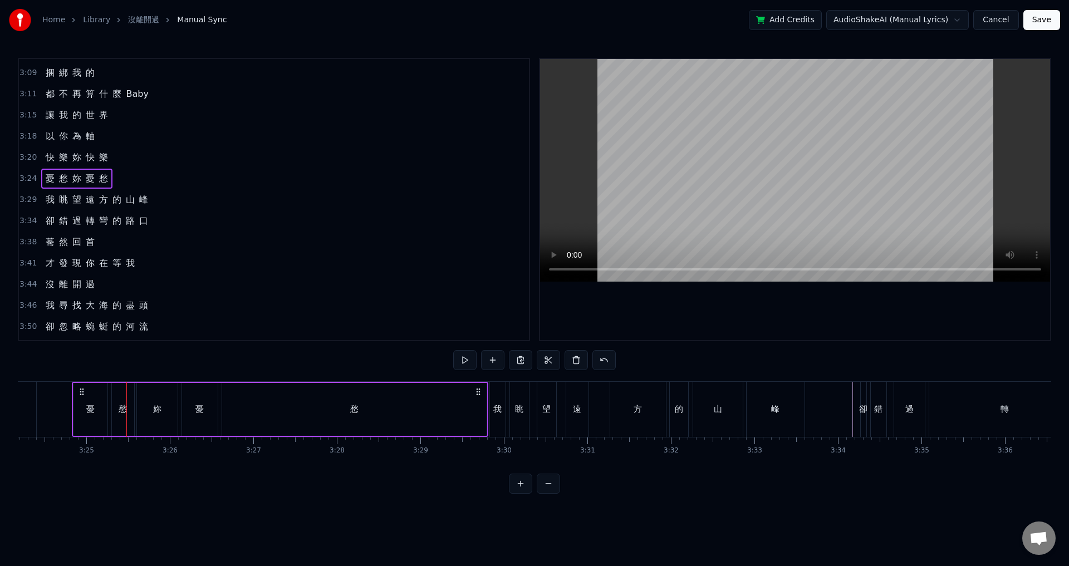
click at [498, 402] on div "我" at bounding box center [498, 409] width 16 height 55
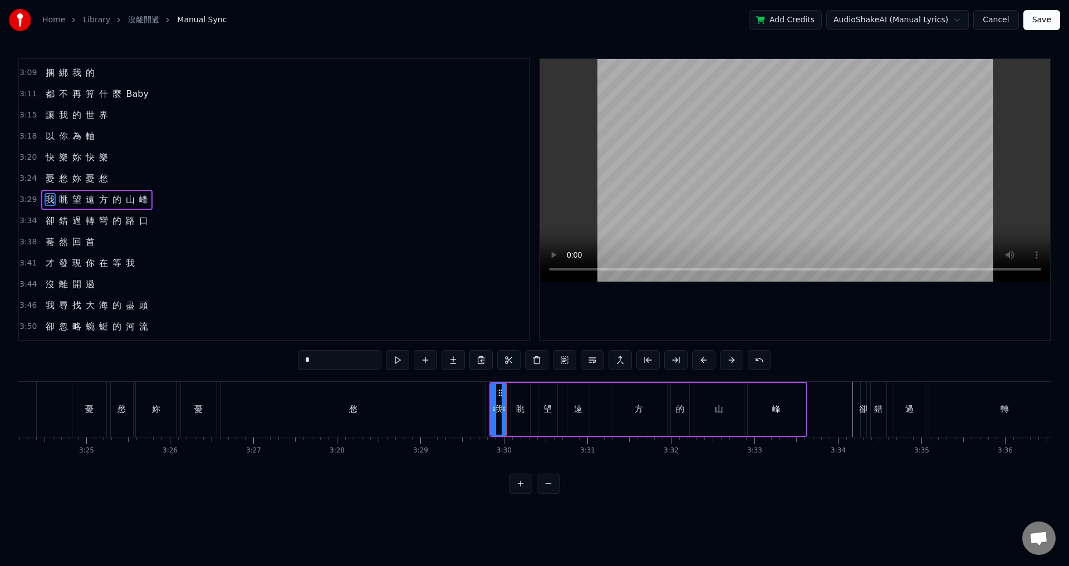
click at [348, 406] on div "愁" at bounding box center [353, 409] width 264 height 55
type input "*"
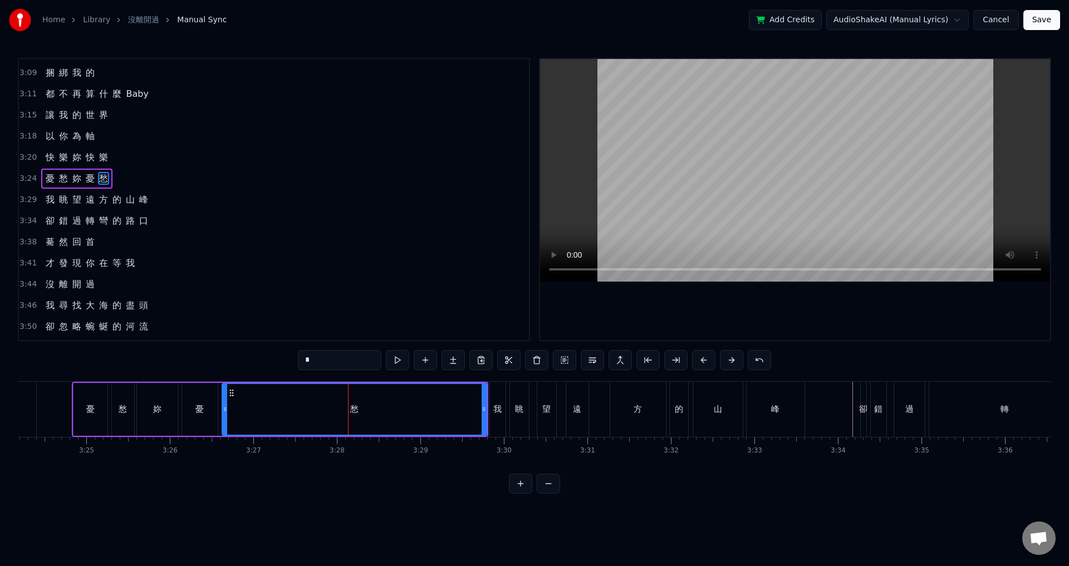
scroll to position [843, 0]
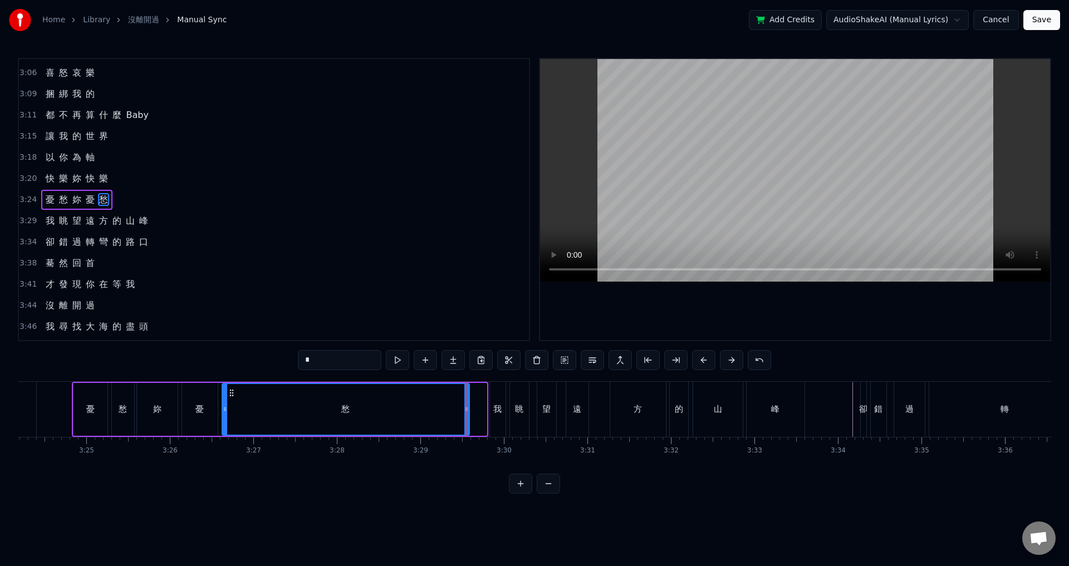
drag, startPoint x: 484, startPoint y: 412, endPoint x: 467, endPoint y: 414, distance: 17.3
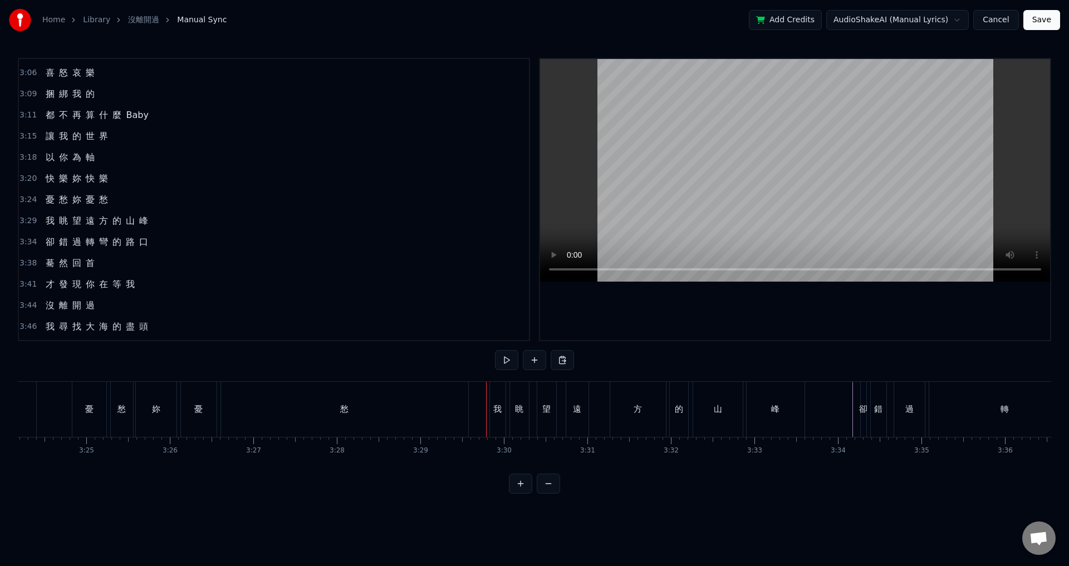
click at [860, 410] on div "卻" at bounding box center [863, 409] width 8 height 13
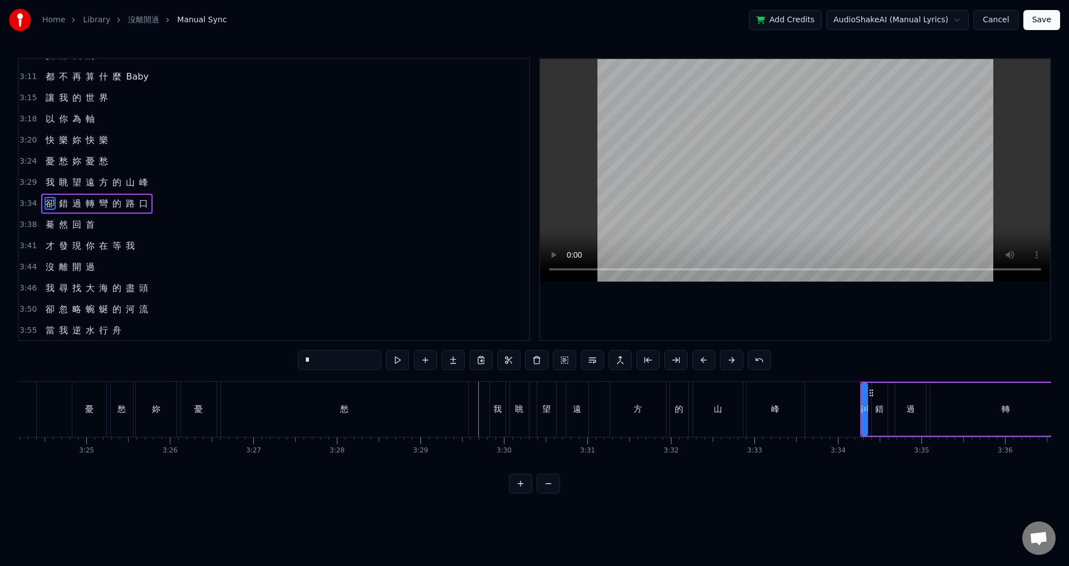
scroll to position [885, 0]
click at [864, 411] on icon at bounding box center [866, 409] width 4 height 9
drag, startPoint x: 863, startPoint y: 409, endPoint x: 853, endPoint y: 412, distance: 9.9
click at [852, 411] on icon at bounding box center [853, 409] width 4 height 9
click at [853, 392] on icon at bounding box center [854, 392] width 9 height 9
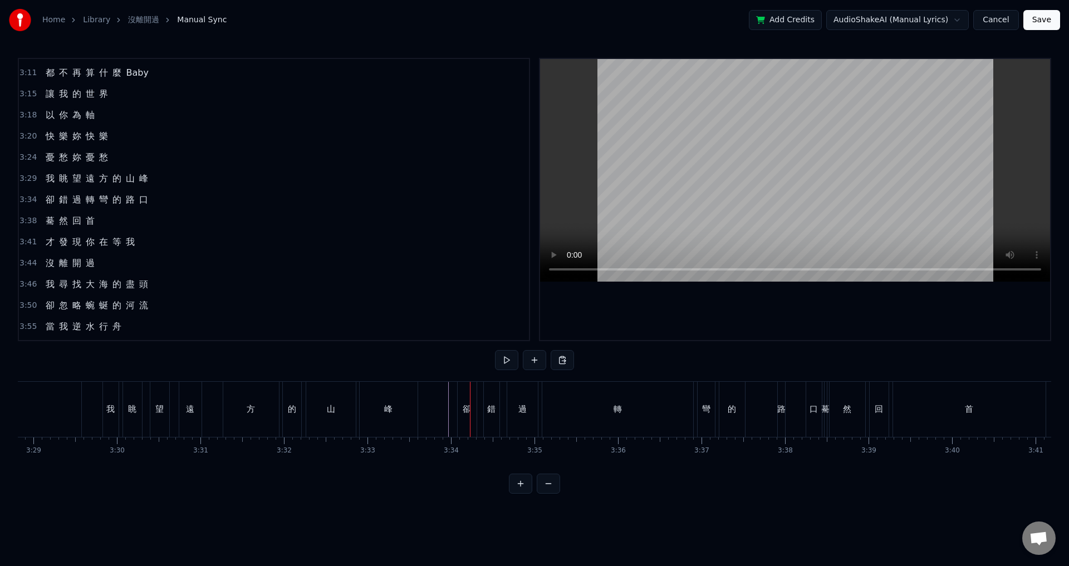
scroll to position [0, 17302]
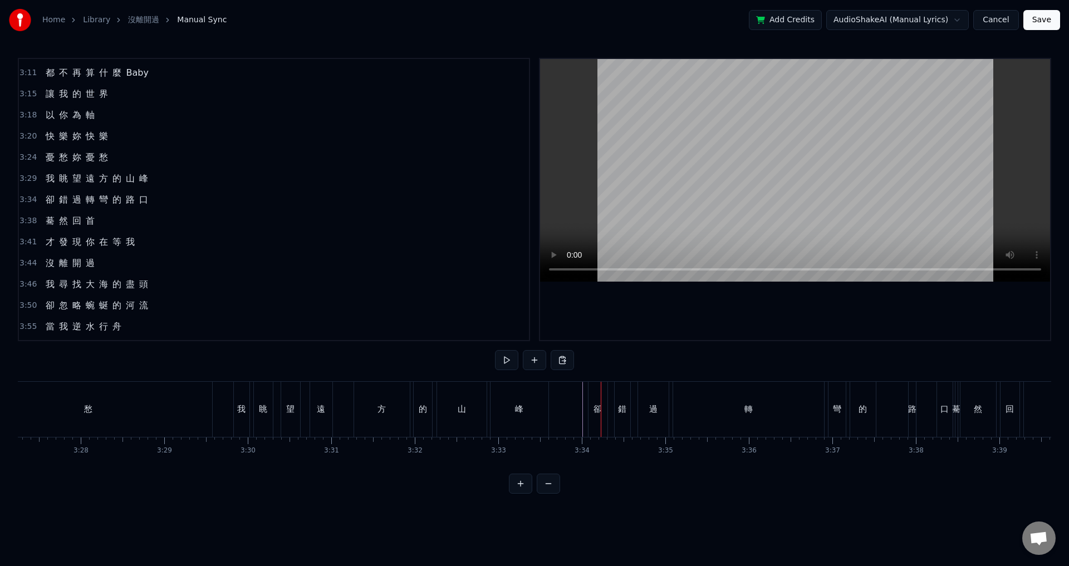
click at [574, 420] on div at bounding box center [574, 409] width 1 height 55
click at [614, 398] on div "錯" at bounding box center [622, 409] width 17 height 55
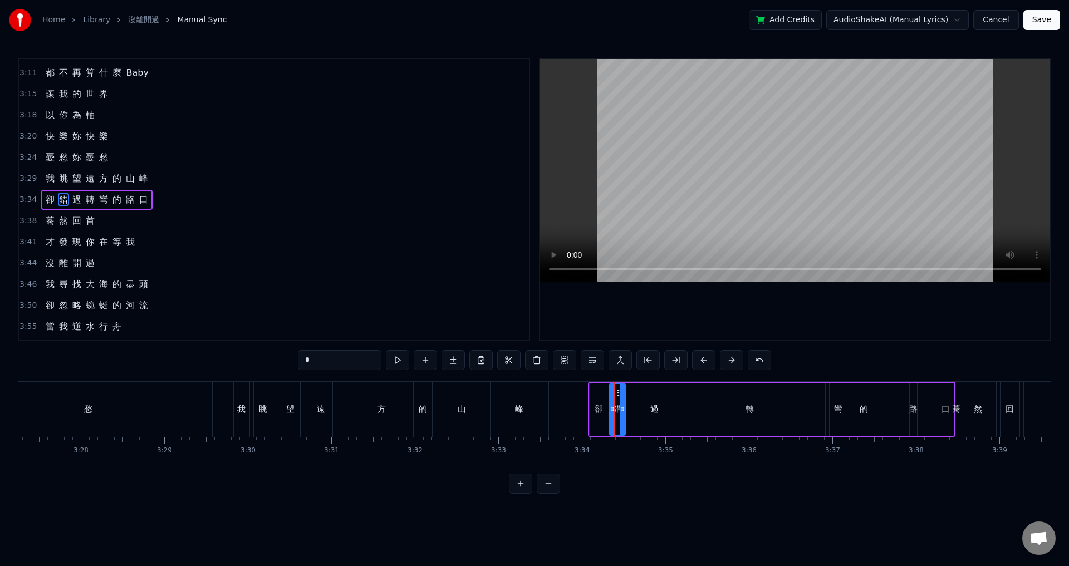
drag, startPoint x: 624, startPoint y: 393, endPoint x: 618, endPoint y: 392, distance: 6.1
click at [618, 392] on circle at bounding box center [617, 392] width 1 height 1
click at [651, 403] on div "過" at bounding box center [654, 409] width 8 height 13
drag, startPoint x: 647, startPoint y: 393, endPoint x: 636, endPoint y: 395, distance: 11.4
click at [636, 394] on icon at bounding box center [637, 392] width 9 height 9
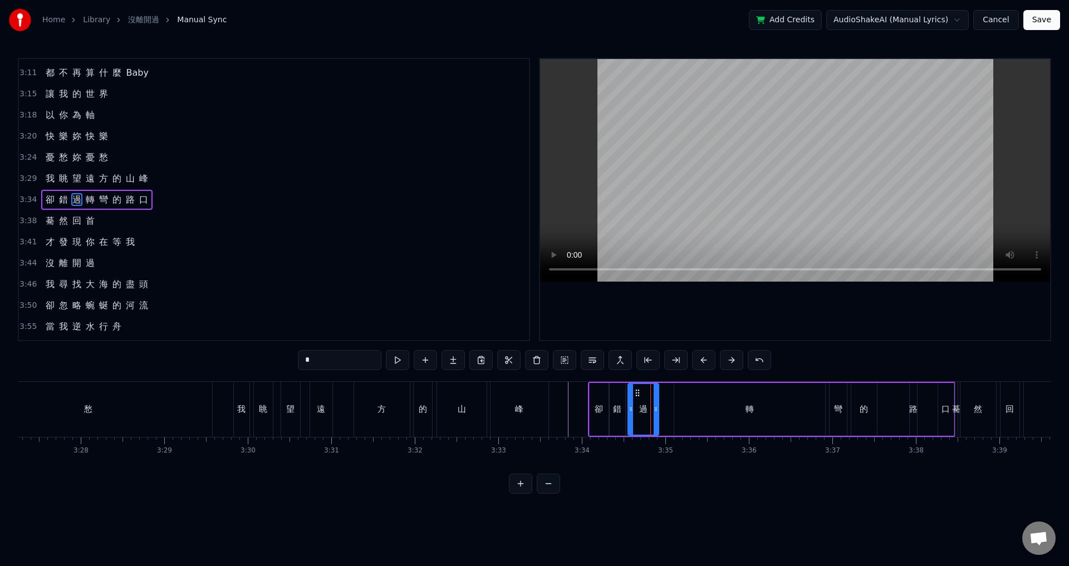
click at [691, 401] on div "轉" at bounding box center [749, 409] width 151 height 53
type input "*"
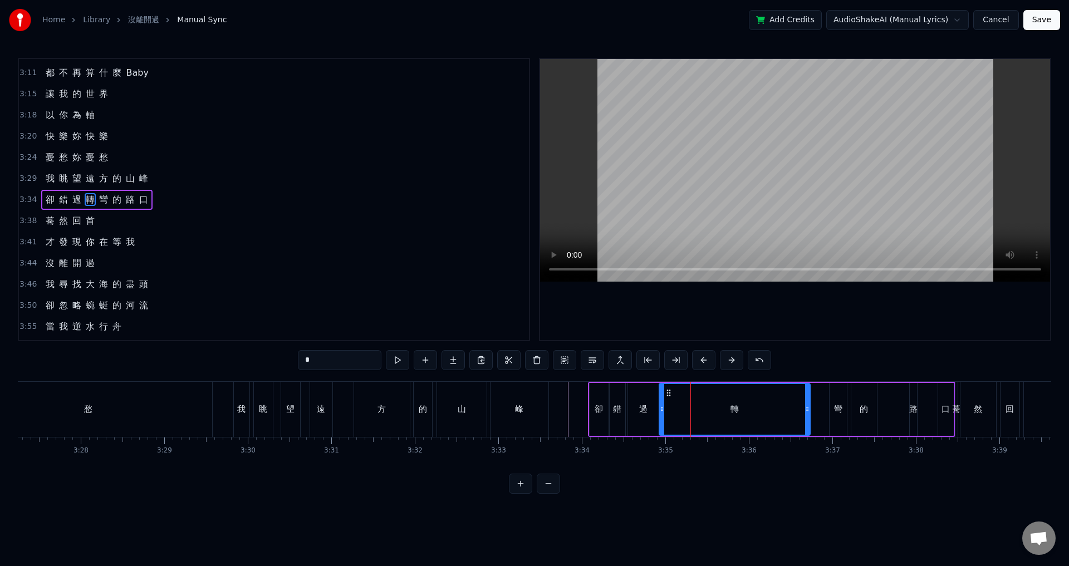
drag, startPoint x: 682, startPoint y: 392, endPoint x: 667, endPoint y: 394, distance: 15.1
click at [667, 394] on icon at bounding box center [668, 392] width 9 height 9
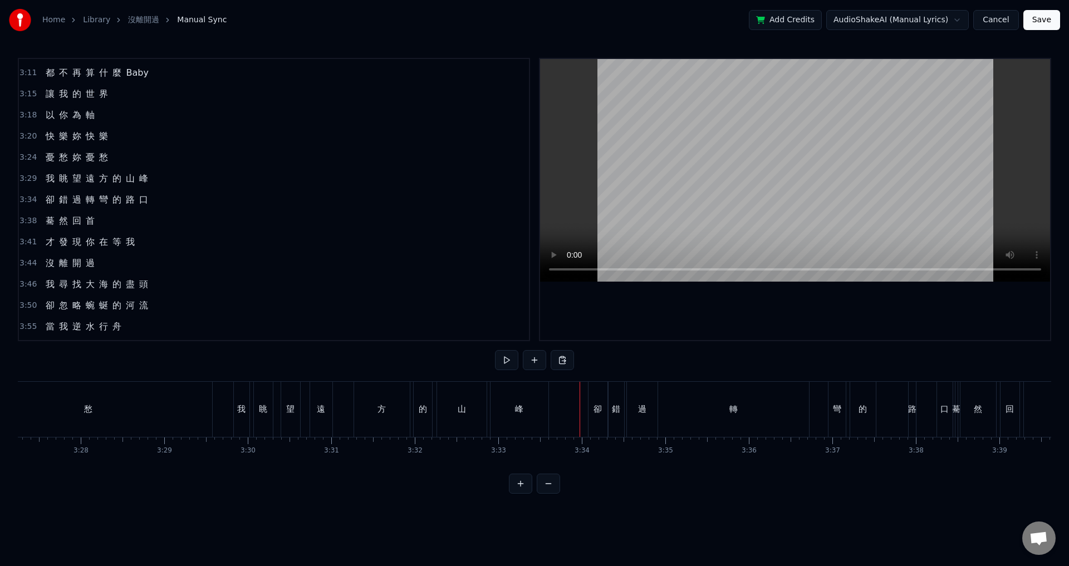
click at [579, 409] on div at bounding box center [579, 409] width 1 height 55
click at [645, 397] on div "過" at bounding box center [642, 409] width 31 height 55
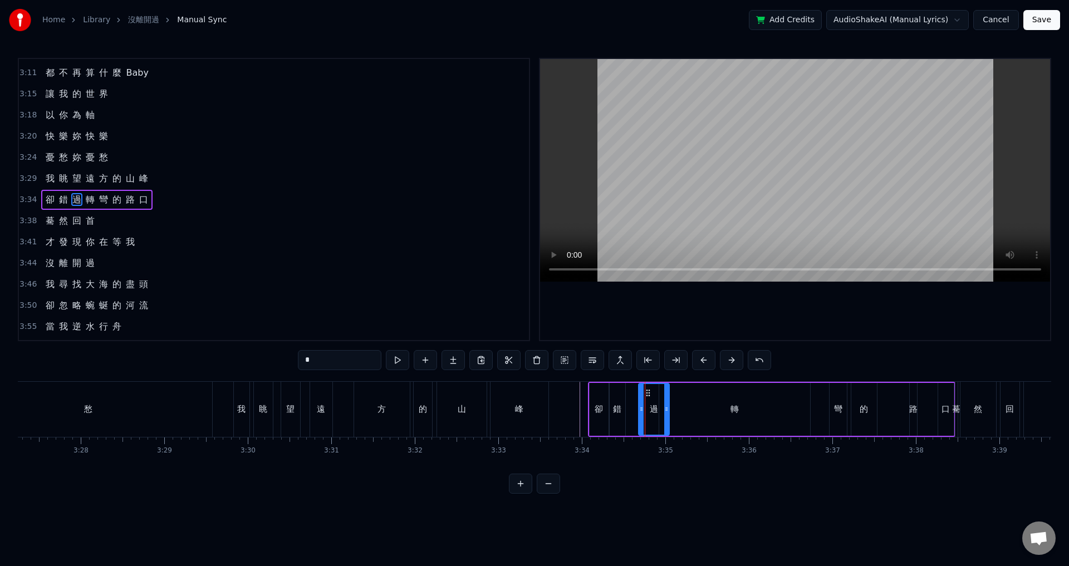
drag, startPoint x: 636, startPoint y: 392, endPoint x: 646, endPoint y: 392, distance: 10.6
click at [646, 392] on icon at bounding box center [647, 392] width 9 height 9
click at [622, 404] on div "錯" at bounding box center [617, 409] width 16 height 53
type input "*"
drag, startPoint x: 623, startPoint y: 408, endPoint x: 634, endPoint y: 407, distance: 10.6
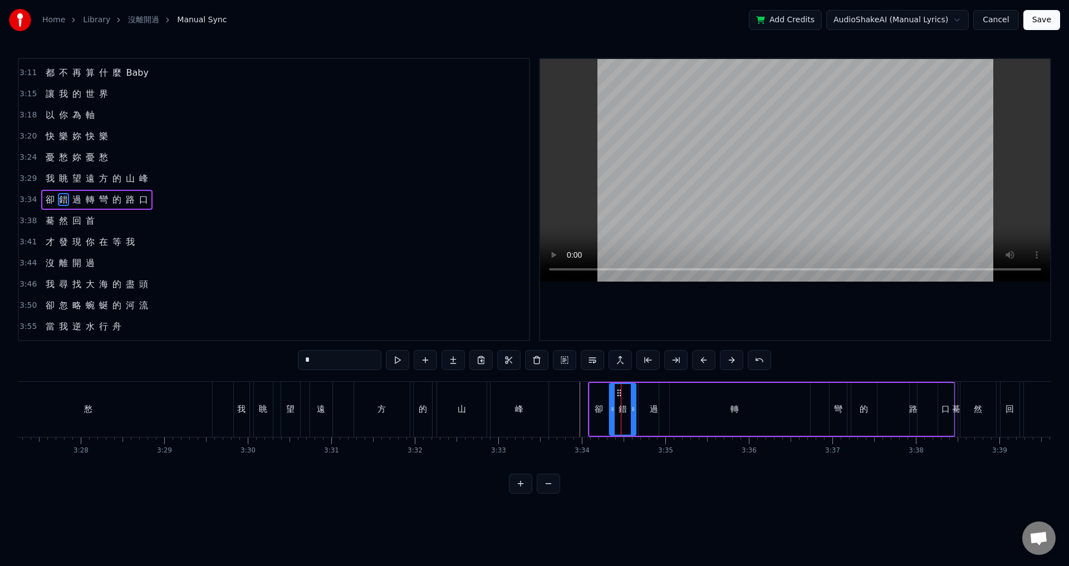
click at [634, 407] on icon at bounding box center [633, 409] width 4 height 9
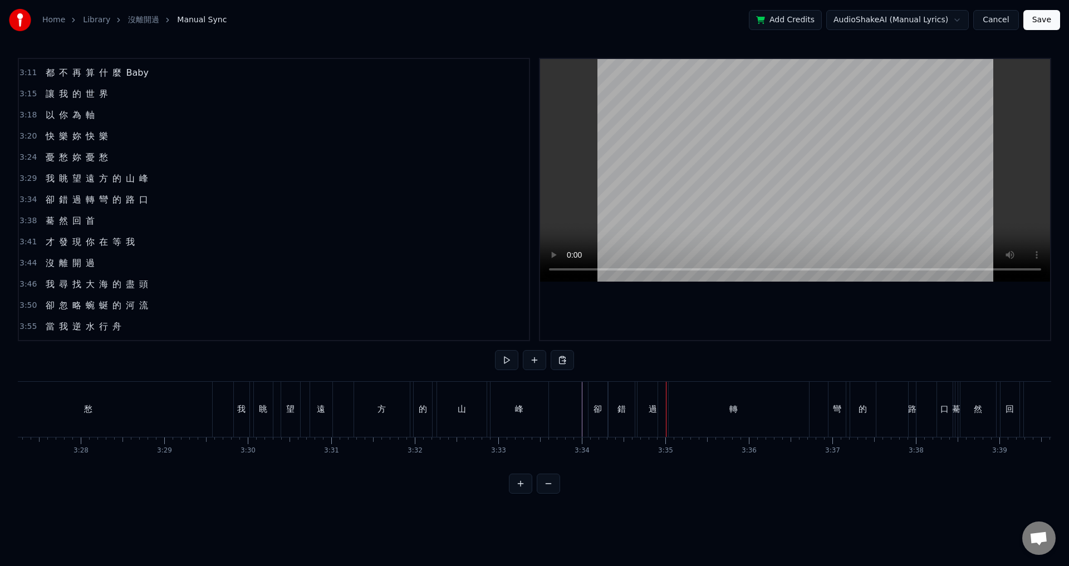
click at [660, 402] on div "轉" at bounding box center [733, 409] width 151 height 55
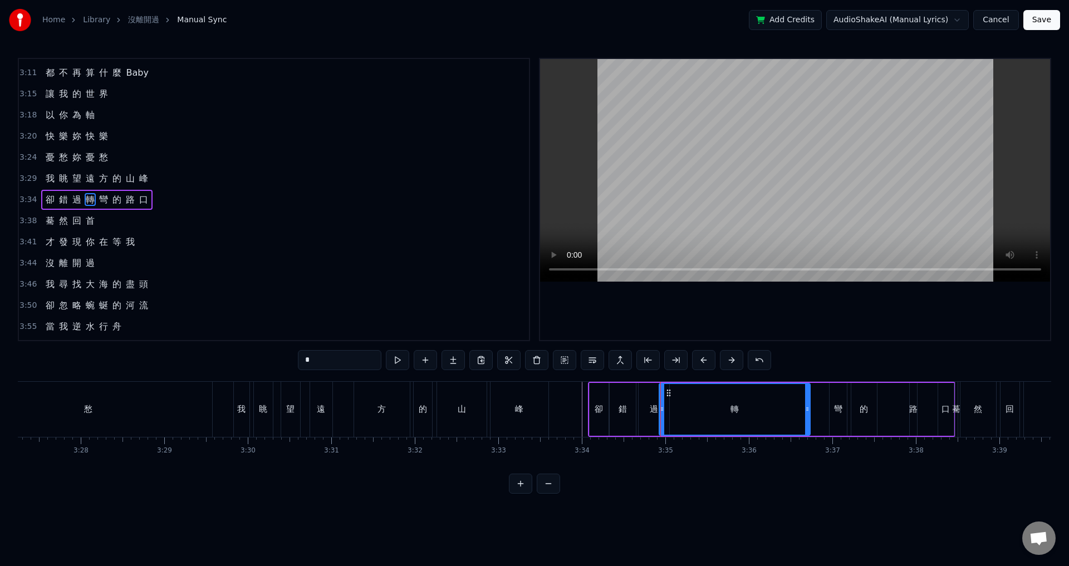
click at [653, 400] on div "過" at bounding box center [653, 409] width 31 height 53
click at [658, 401] on div at bounding box center [660, 409] width 4 height 51
drag, startPoint x: 699, startPoint y: 410, endPoint x: 684, endPoint y: 412, distance: 15.1
click at [699, 411] on div "轉" at bounding box center [734, 409] width 151 height 53
type input "*"
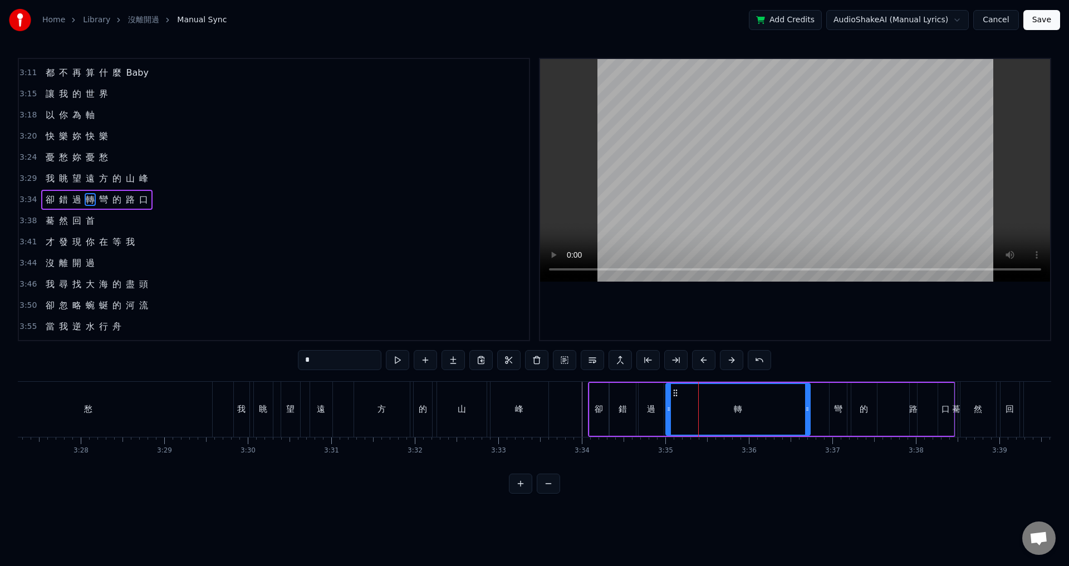
drag, startPoint x: 662, startPoint y: 404, endPoint x: 669, endPoint y: 406, distance: 6.9
click at [669, 406] on div at bounding box center [668, 409] width 4 height 51
drag, startPoint x: 806, startPoint y: 409, endPoint x: 784, endPoint y: 410, distance: 21.7
click at [784, 410] on icon at bounding box center [785, 409] width 4 height 9
drag, startPoint x: 784, startPoint y: 410, endPoint x: 704, endPoint y: 413, distance: 80.2
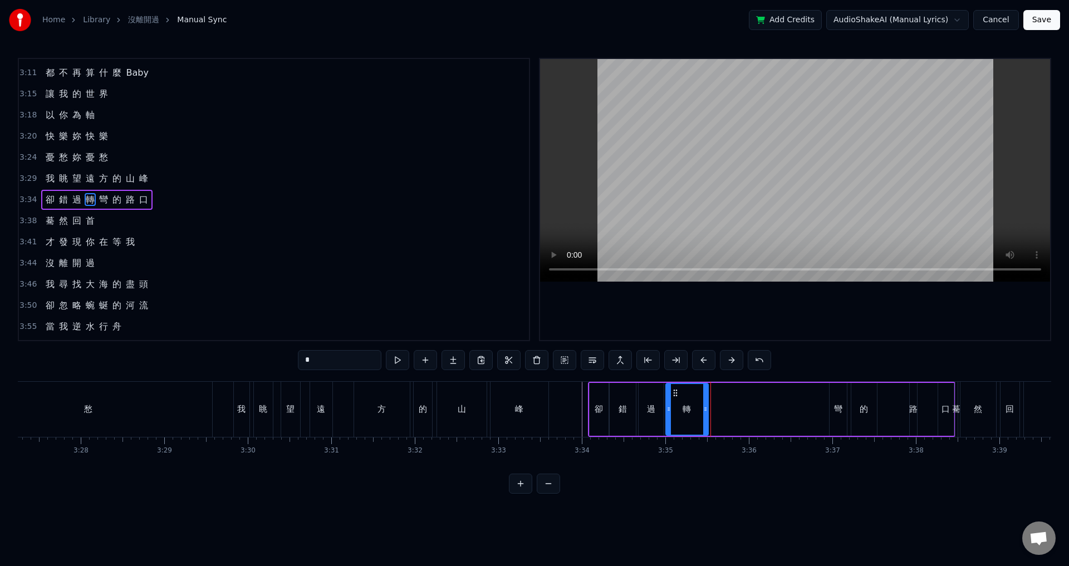
click at [704, 413] on icon at bounding box center [705, 409] width 4 height 9
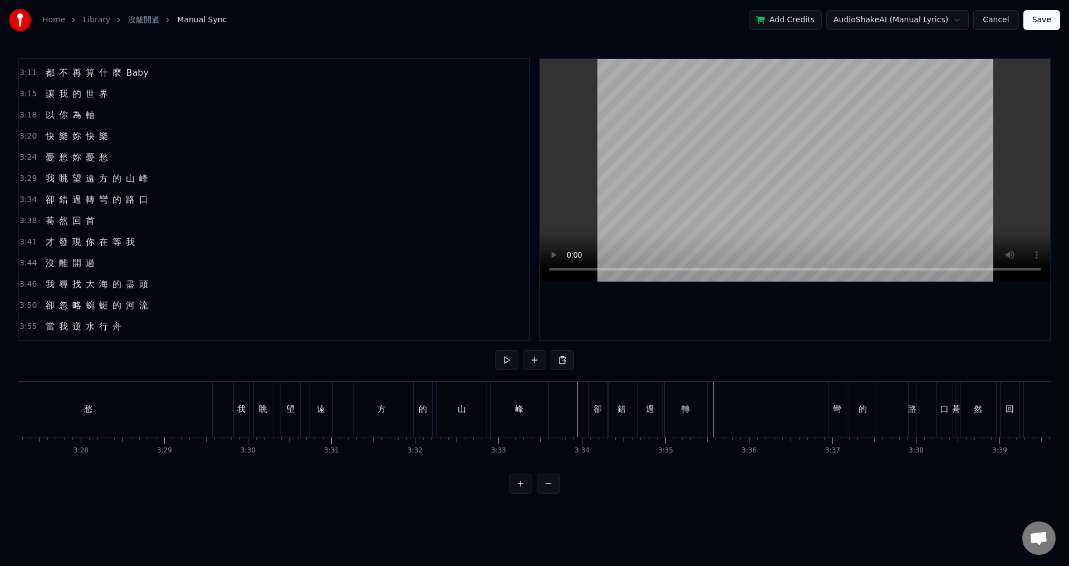
click at [837, 403] on div "彎" at bounding box center [837, 409] width 8 height 13
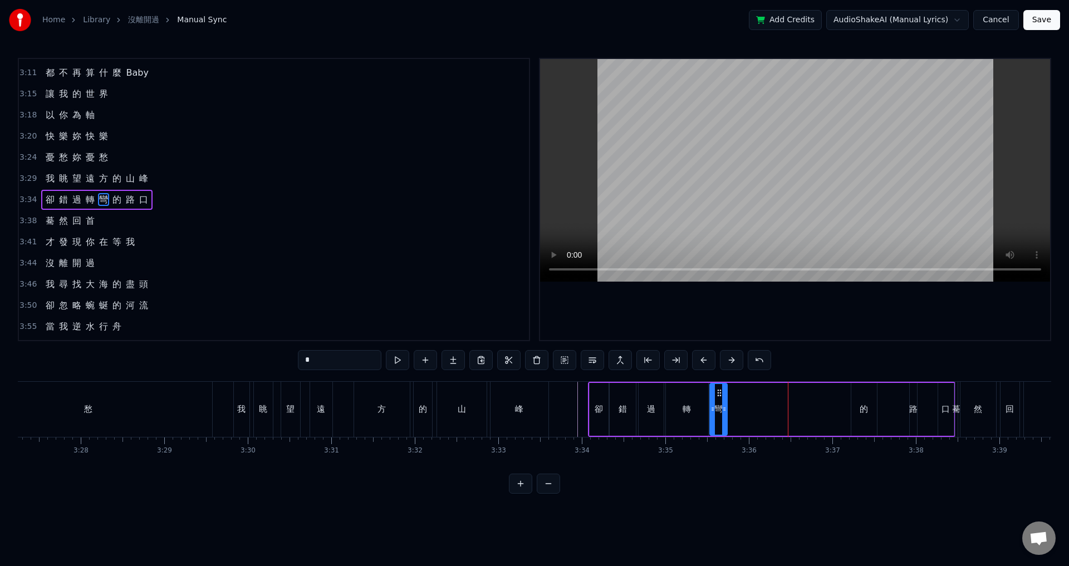
drag, startPoint x: 838, startPoint y: 390, endPoint x: 718, endPoint y: 394, distance: 119.7
click at [718, 394] on icon at bounding box center [719, 392] width 9 height 9
click at [864, 400] on div "的" at bounding box center [864, 409] width 26 height 53
type input "*"
drag, startPoint x: 860, startPoint y: 393, endPoint x: 752, endPoint y: 397, distance: 108.6
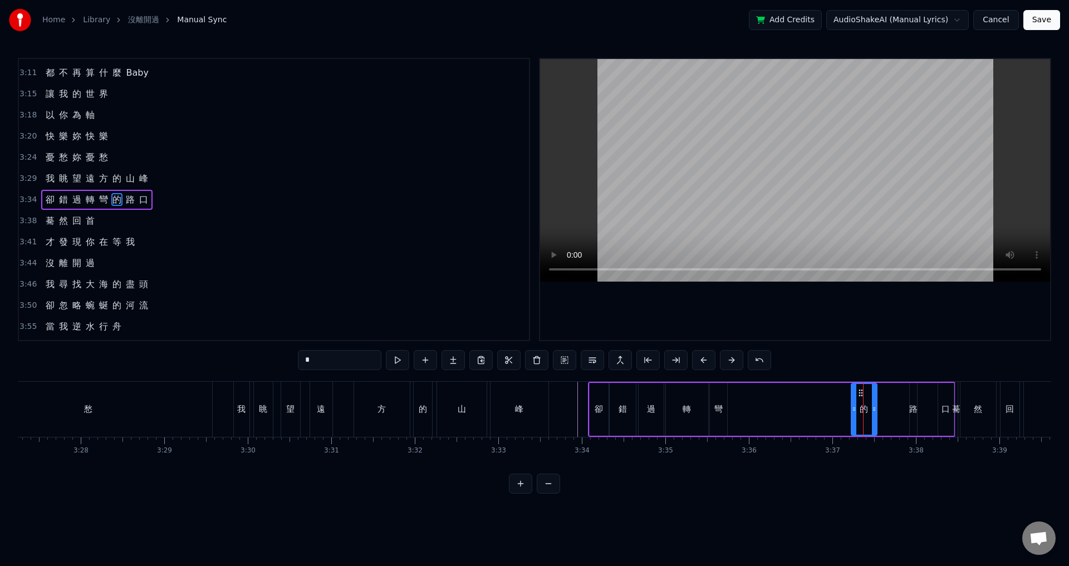
click at [745, 397] on div "卻 錯 過 轉 彎 的 路 口" at bounding box center [771, 409] width 367 height 55
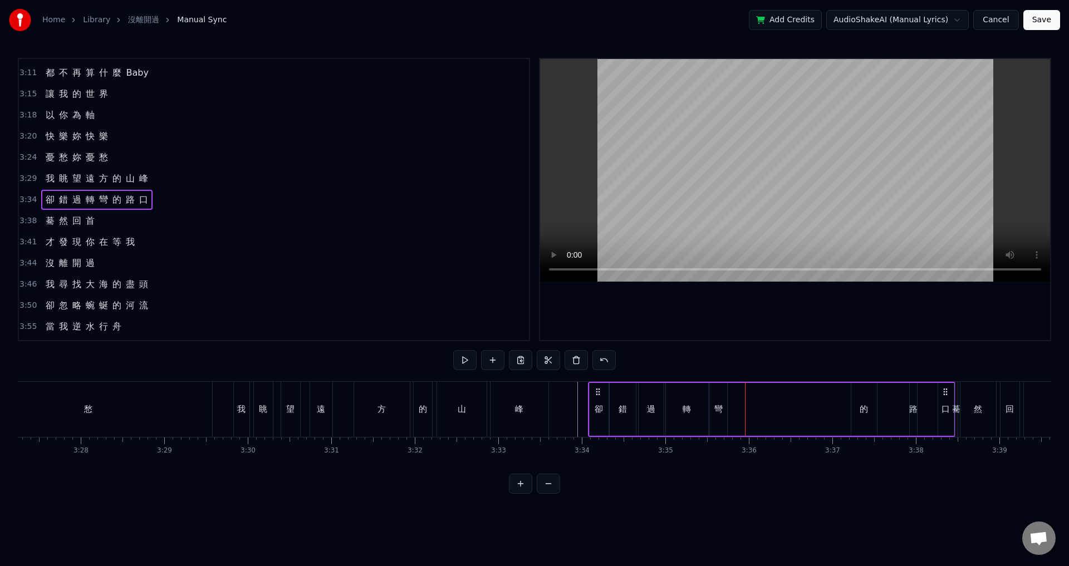
click at [859, 394] on div "的" at bounding box center [864, 409] width 26 height 53
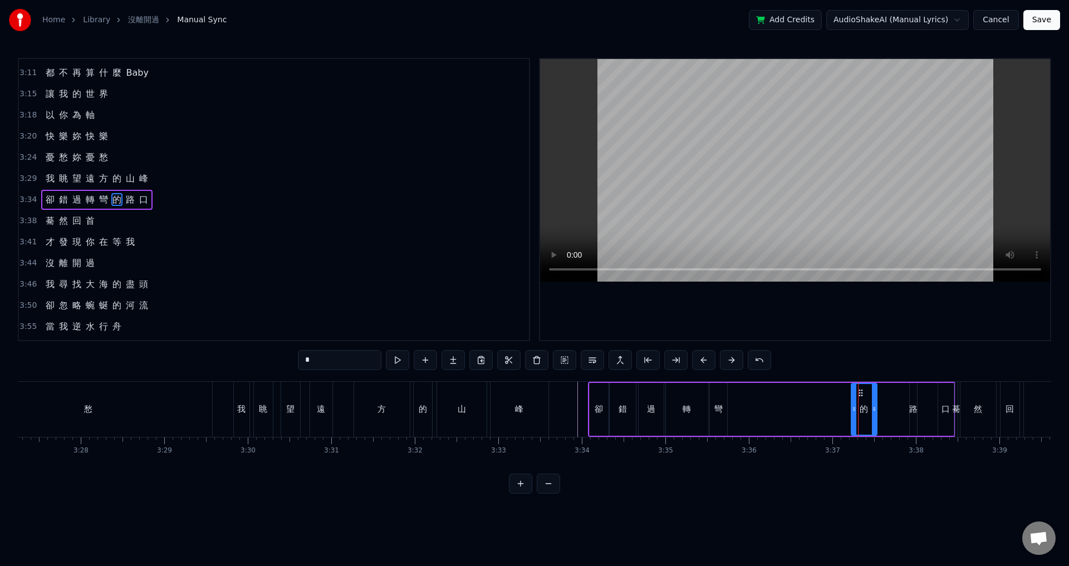
drag, startPoint x: 860, startPoint y: 392, endPoint x: 794, endPoint y: 404, distance: 67.2
click at [805, 400] on div "卻 錯 過 轉 彎 的 路 口" at bounding box center [771, 409] width 367 height 55
click at [793, 404] on div "卻 錯 過 轉 彎 的 路 口" at bounding box center [771, 409] width 367 height 55
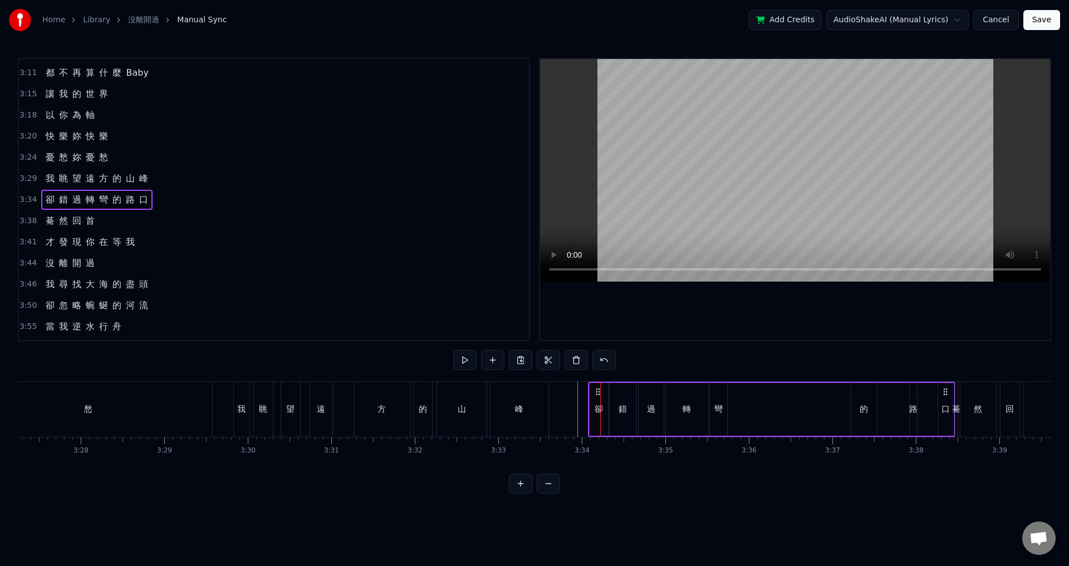
click at [861, 395] on div "的" at bounding box center [864, 409] width 26 height 53
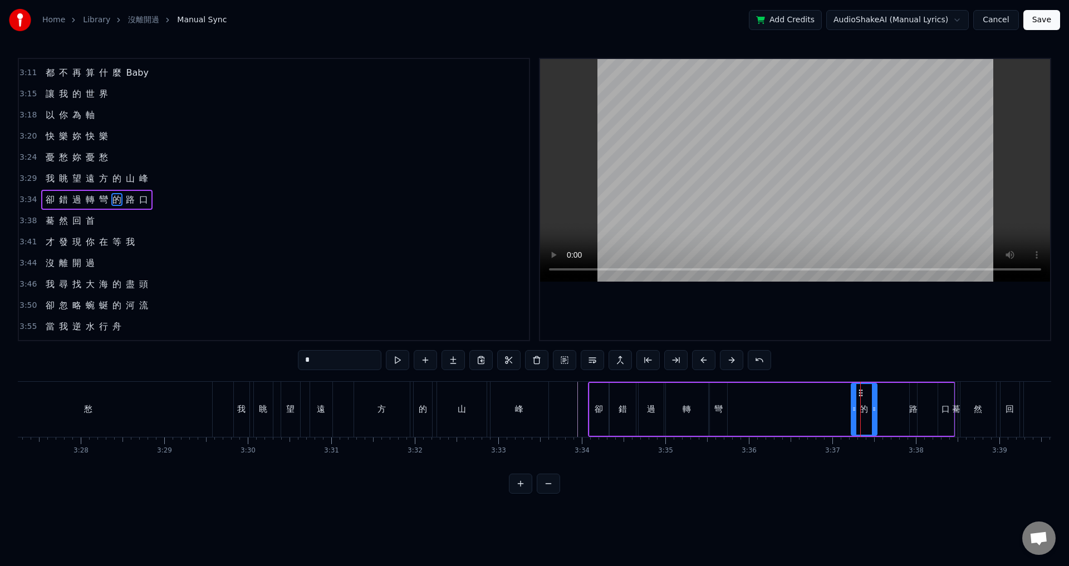
drag, startPoint x: 860, startPoint y: 391, endPoint x: 804, endPoint y: 400, distance: 56.8
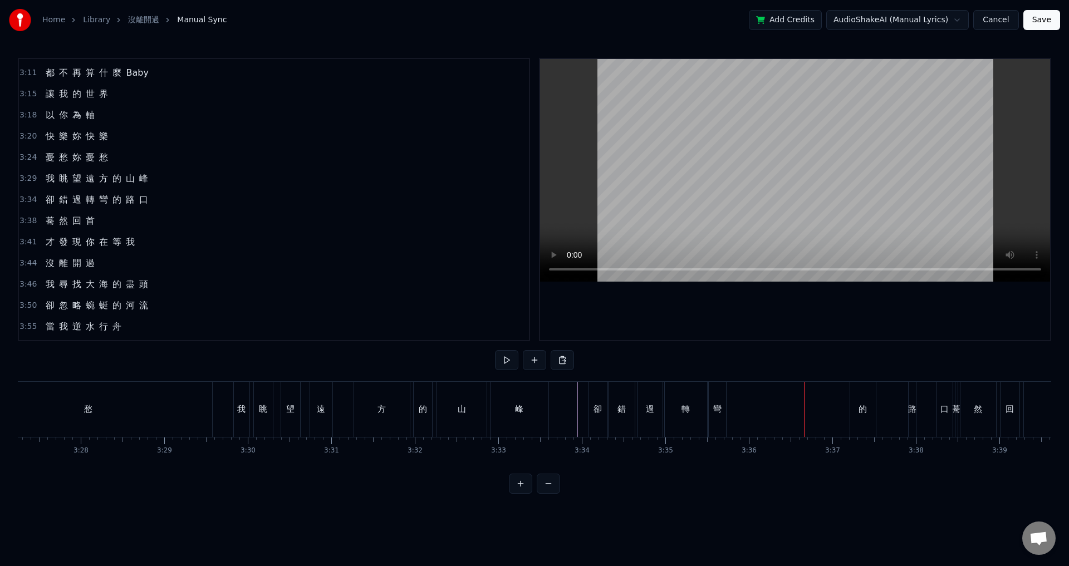
click at [855, 402] on div "的" at bounding box center [863, 409] width 26 height 55
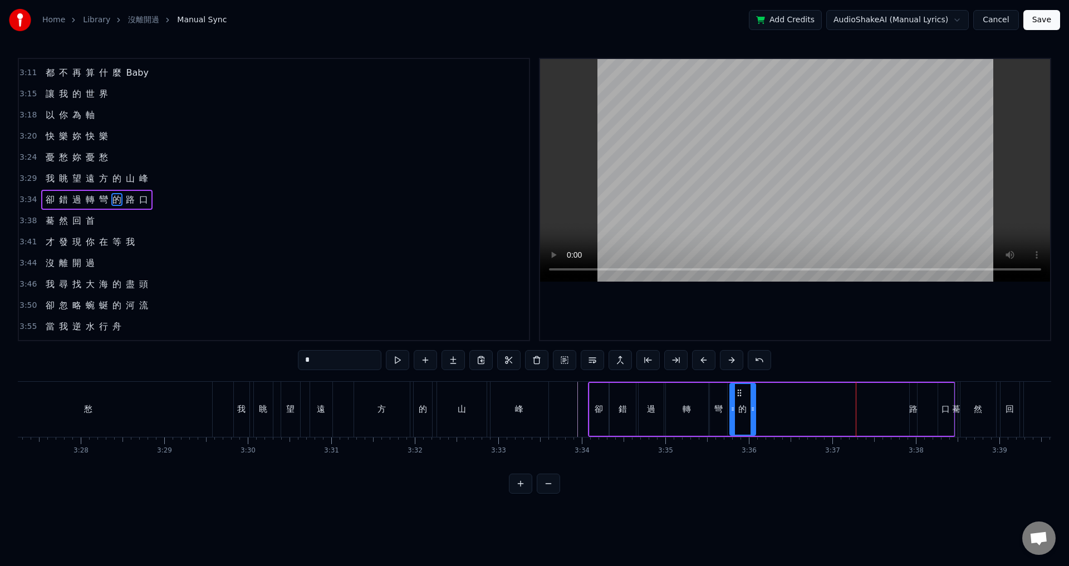
drag, startPoint x: 859, startPoint y: 392, endPoint x: 738, endPoint y: 391, distance: 121.3
click at [738, 391] on icon at bounding box center [739, 392] width 9 height 9
click at [910, 398] on div "路" at bounding box center [912, 409] width 7 height 53
type input "*"
drag, startPoint x: 910, startPoint y: 399, endPoint x: 898, endPoint y: 400, distance: 12.3
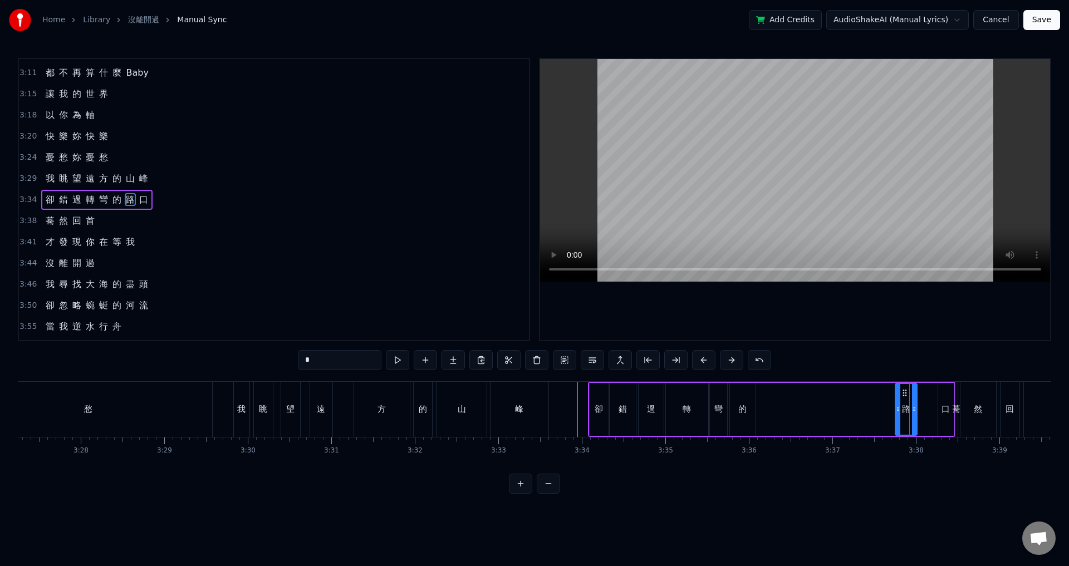
click at [896, 401] on div at bounding box center [898, 409] width 4 height 51
drag, startPoint x: 903, startPoint y: 392, endPoint x: 767, endPoint y: 400, distance: 136.0
click at [767, 400] on div "路" at bounding box center [770, 409] width 22 height 51
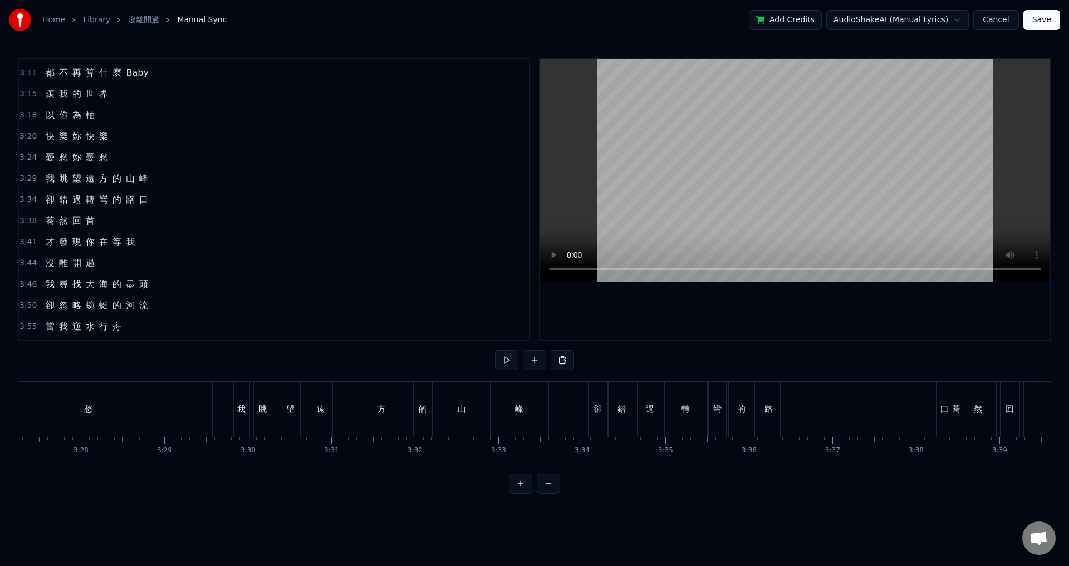
click at [576, 413] on div at bounding box center [576, 409] width 1 height 55
click at [771, 396] on div "路" at bounding box center [768, 409] width 23 height 55
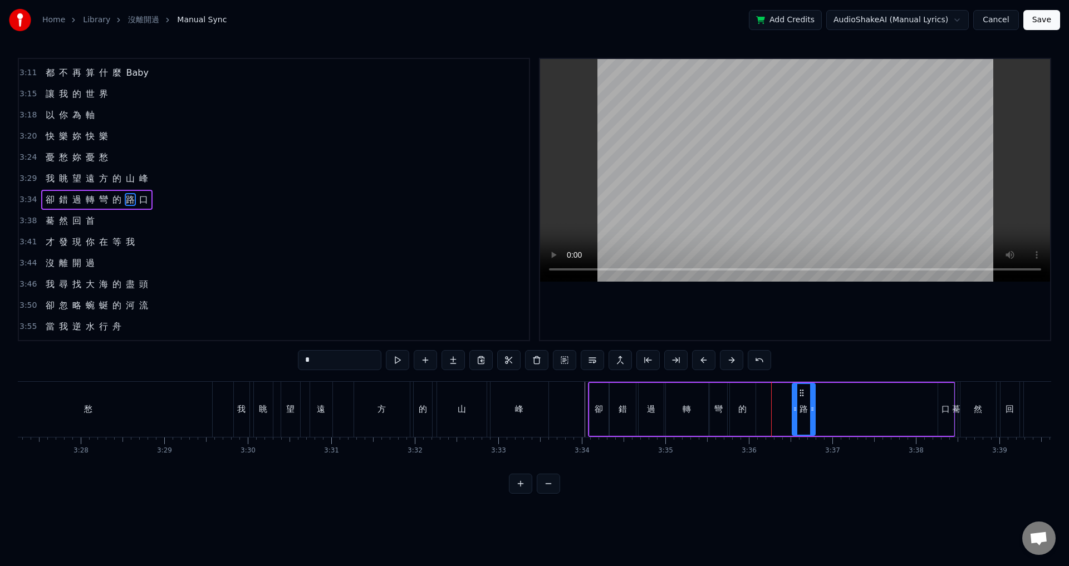
drag, startPoint x: 768, startPoint y: 393, endPoint x: 808, endPoint y: 393, distance: 40.6
click at [806, 393] on icon at bounding box center [801, 392] width 9 height 9
click at [739, 398] on div "的" at bounding box center [743, 409] width 26 height 53
type input "*"
drag, startPoint x: 743, startPoint y: 391, endPoint x: 780, endPoint y: 394, distance: 37.4
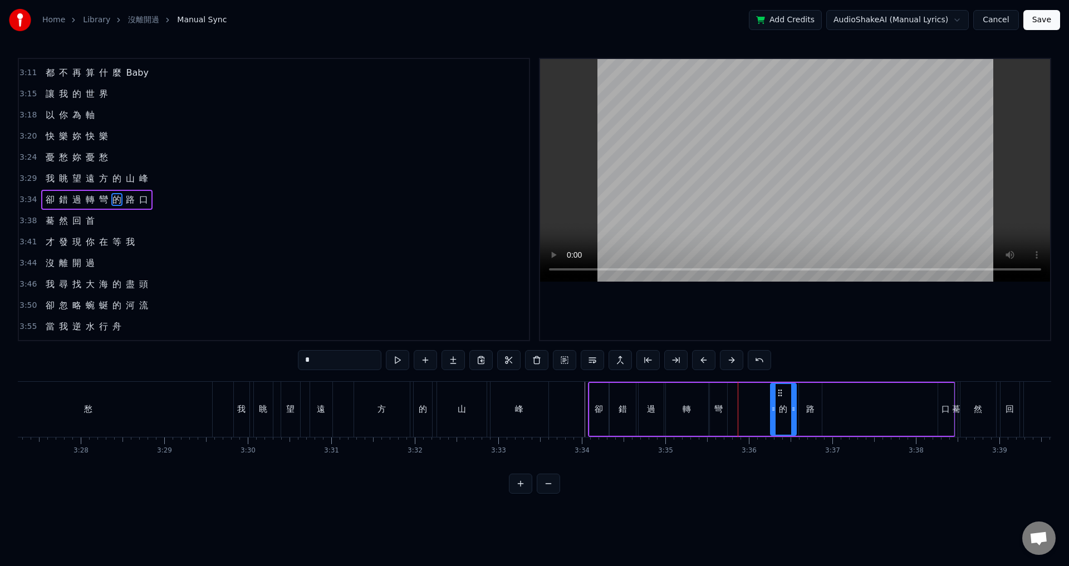
click at [780, 394] on icon at bounding box center [779, 392] width 9 height 9
click at [755, 412] on div "卻 錯 過 轉 彎 的 路 口" at bounding box center [771, 409] width 367 height 55
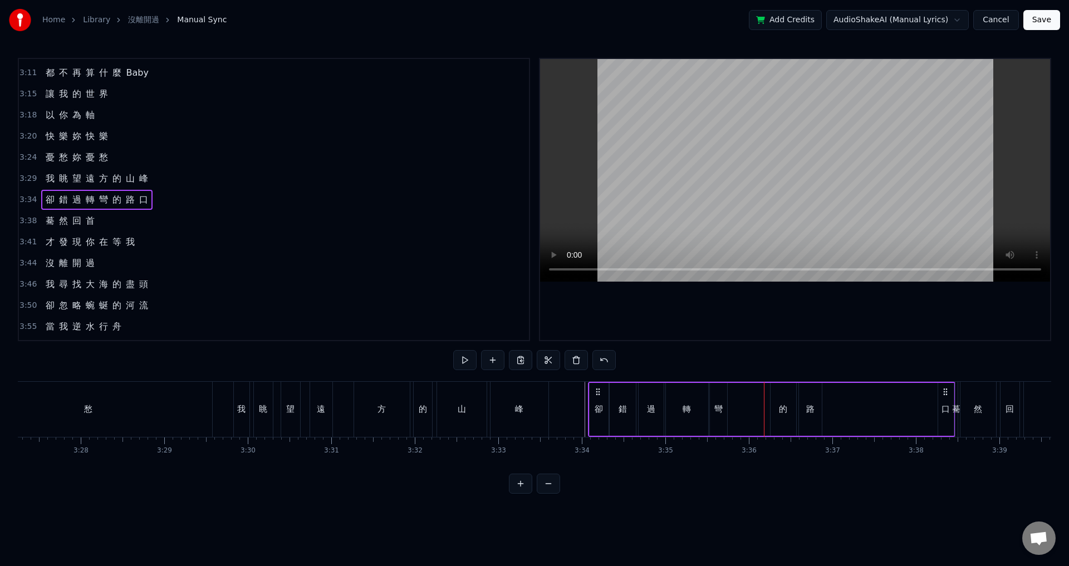
click at [780, 403] on div "的" at bounding box center [783, 409] width 8 height 13
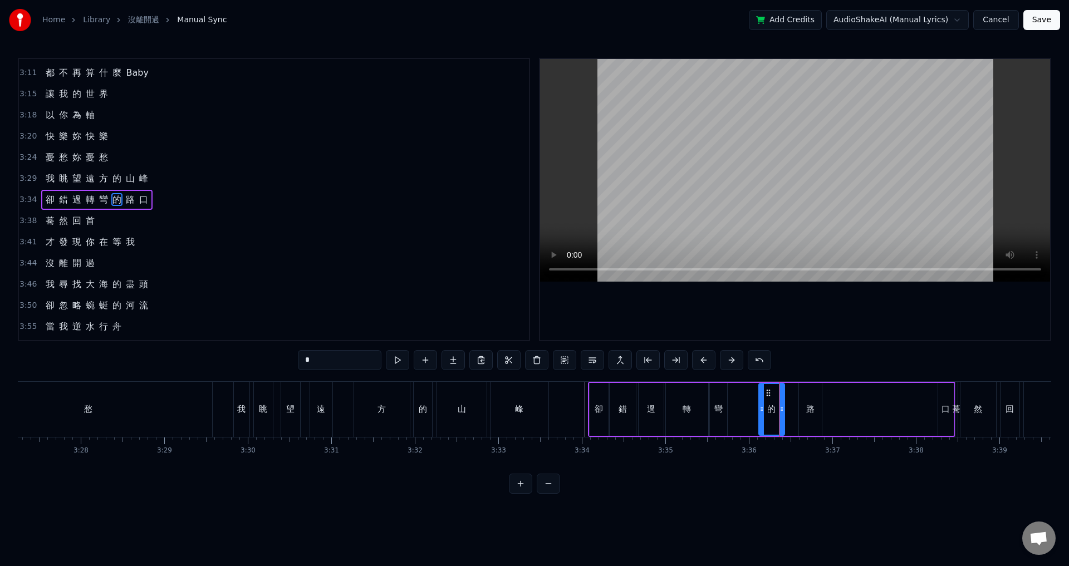
drag, startPoint x: 777, startPoint y: 392, endPoint x: 765, endPoint y: 392, distance: 11.7
click at [765, 392] on icon at bounding box center [768, 392] width 9 height 9
click at [717, 407] on div "彎" at bounding box center [718, 409] width 8 height 13
drag, startPoint x: 724, startPoint y: 412, endPoint x: 752, endPoint y: 415, distance: 29.1
click at [752, 415] on div at bounding box center [753, 409] width 4 height 51
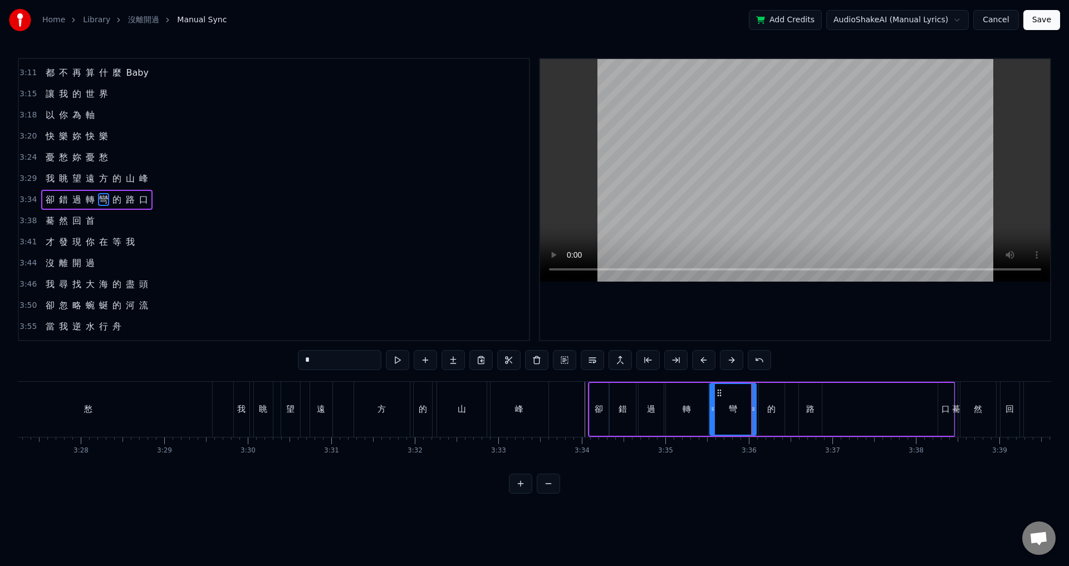
click at [806, 398] on div "路" at bounding box center [810, 409] width 23 height 53
type input "*"
drag, startPoint x: 807, startPoint y: 388, endPoint x: 795, endPoint y: 388, distance: 11.7
click at [795, 388] on icon at bounding box center [797, 392] width 9 height 9
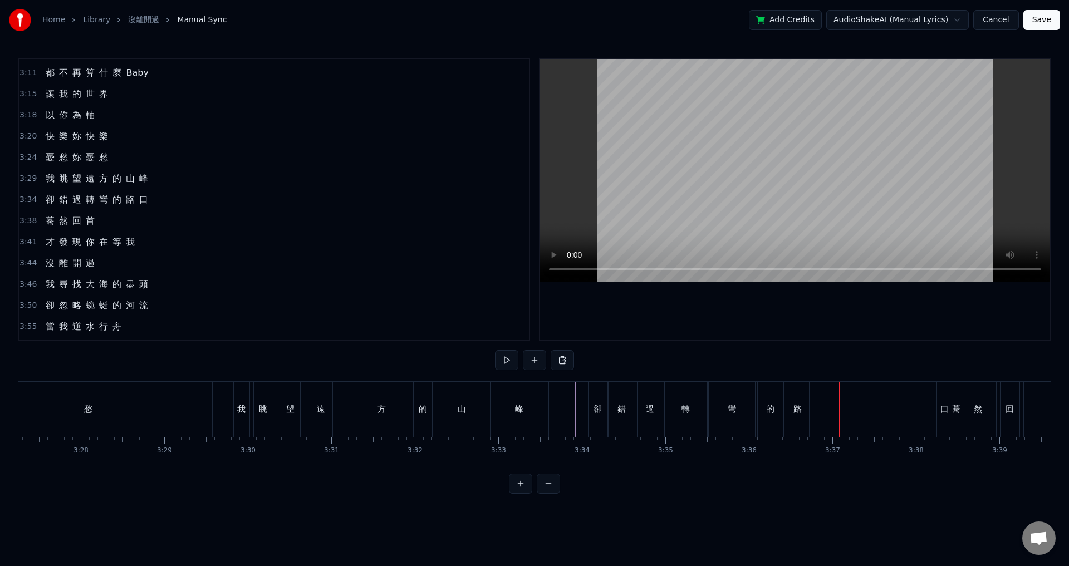
click at [801, 413] on div "路" at bounding box center [797, 409] width 8 height 13
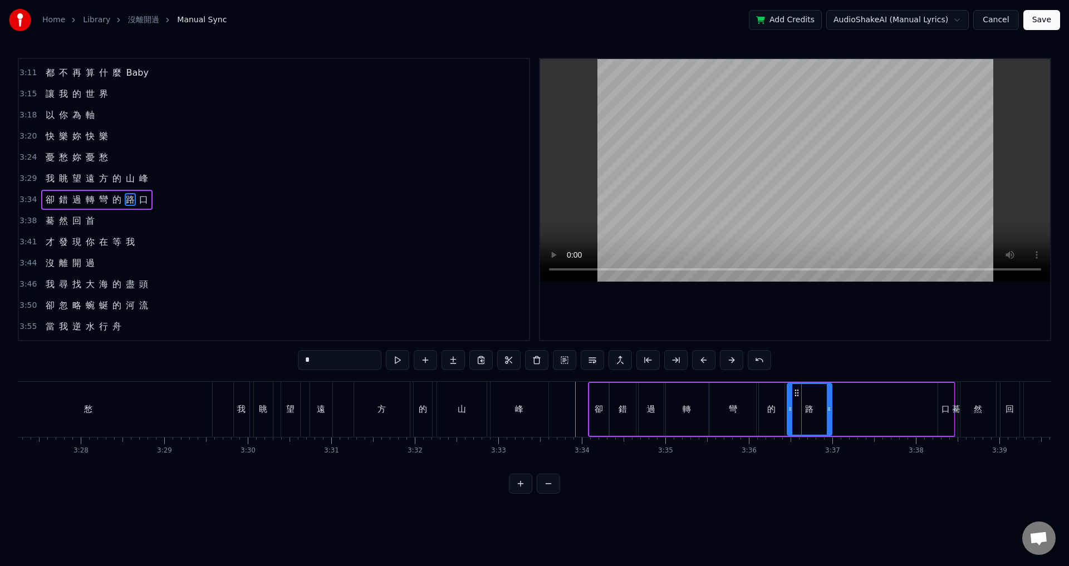
drag, startPoint x: 806, startPoint y: 412, endPoint x: 828, endPoint y: 412, distance: 21.7
click at [828, 412] on icon at bounding box center [829, 409] width 4 height 9
click at [942, 412] on div "口" at bounding box center [945, 409] width 8 height 13
type input "*"
drag, startPoint x: 945, startPoint y: 392, endPoint x: 845, endPoint y: 408, distance: 100.9
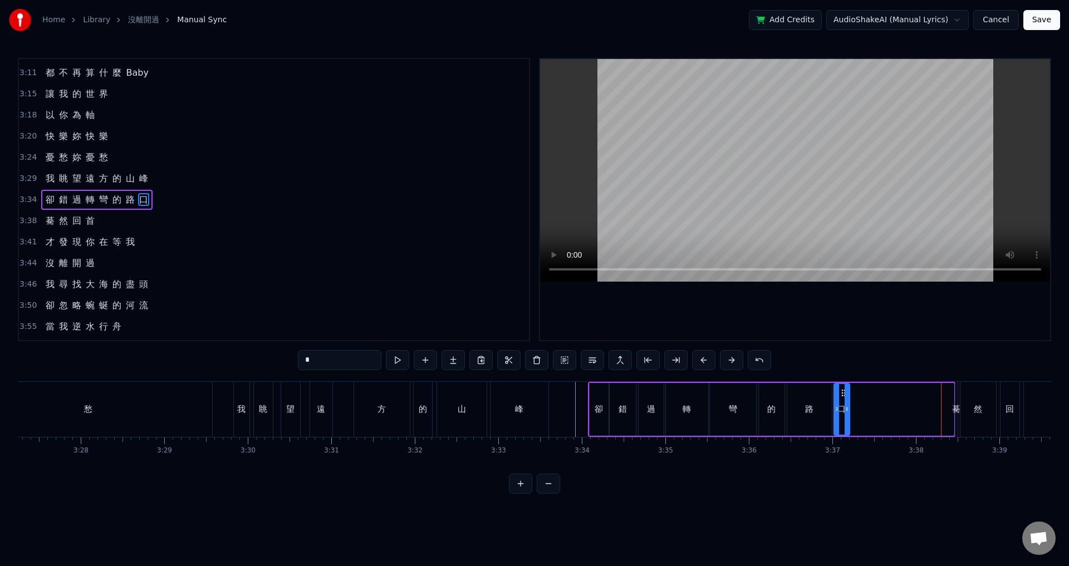
click at [843, 404] on div "口" at bounding box center [841, 409] width 14 height 51
drag, startPoint x: 848, startPoint y: 412, endPoint x: 903, endPoint y: 413, distance: 55.7
click at [903, 413] on icon at bounding box center [901, 409] width 4 height 9
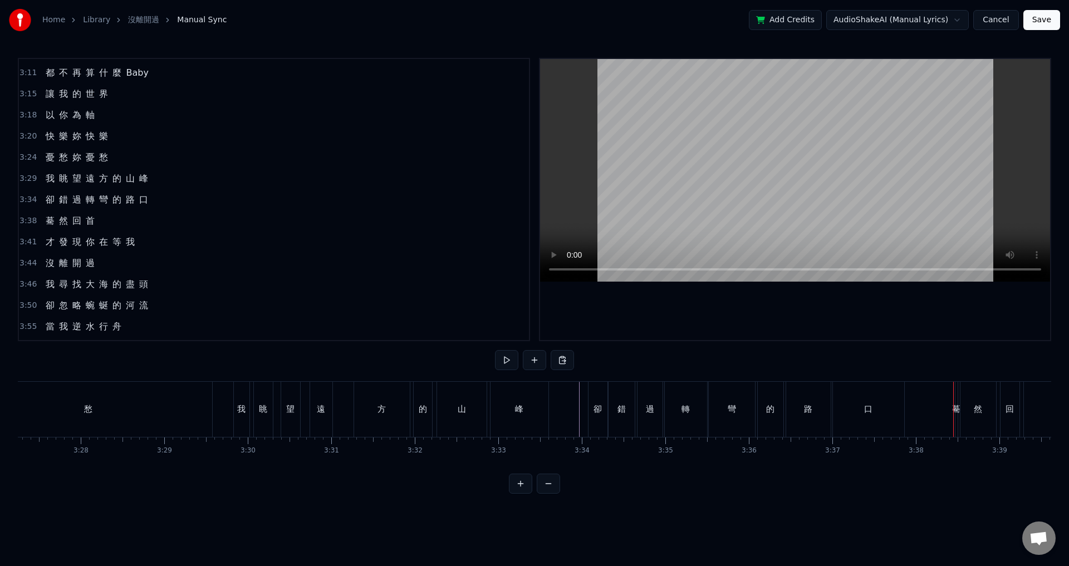
click at [955, 410] on div "驀" at bounding box center [956, 409] width 8 height 13
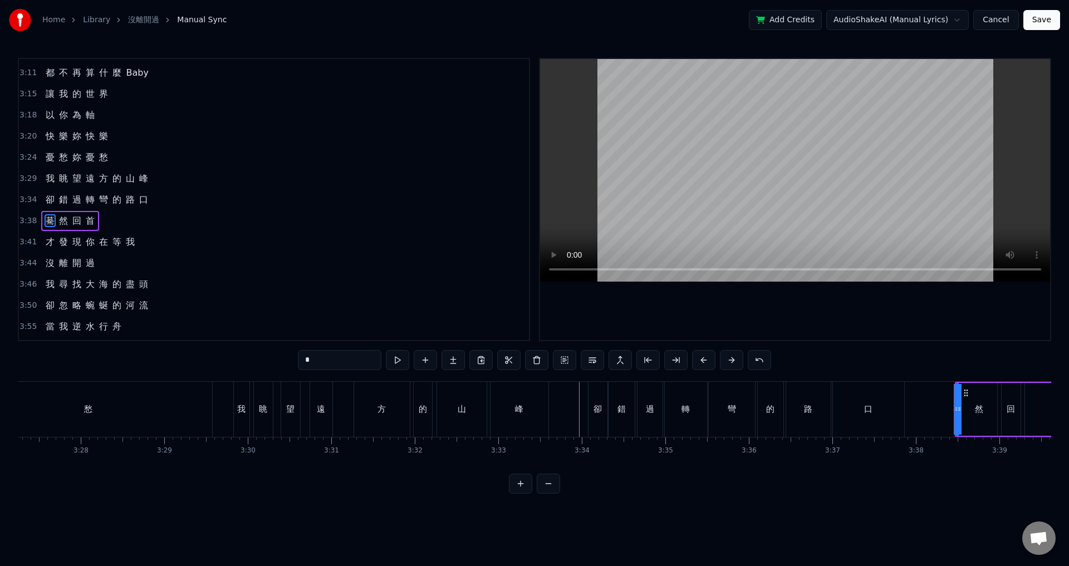
scroll to position [906, 0]
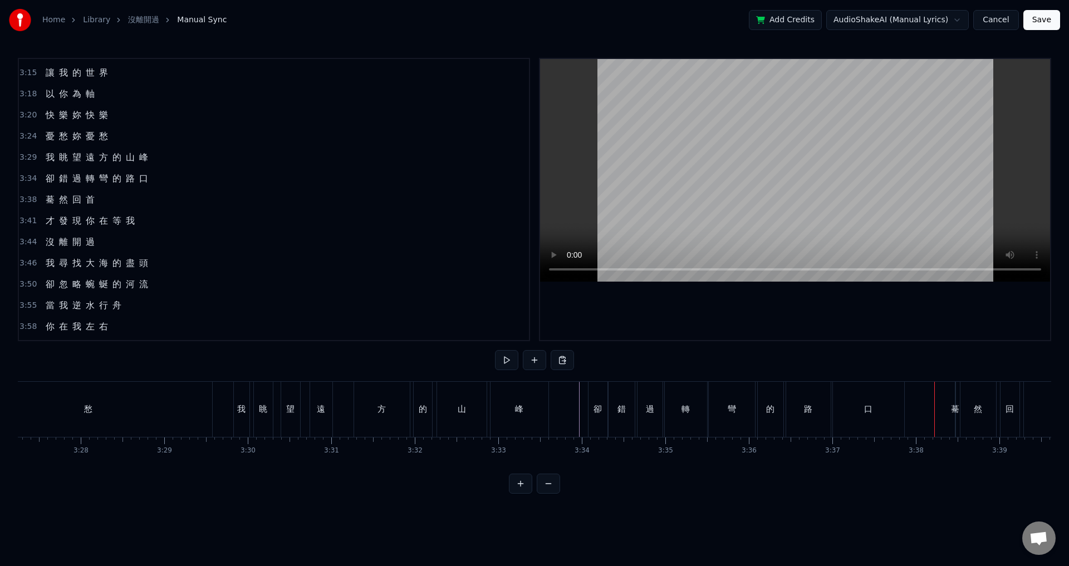
click at [955, 409] on div "驀" at bounding box center [955, 409] width 8 height 13
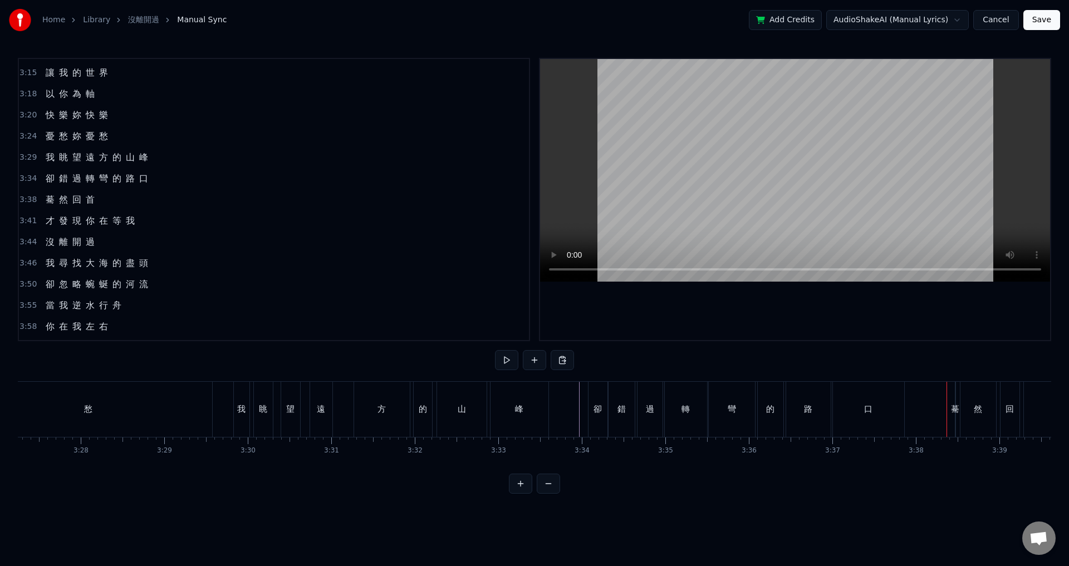
click at [956, 410] on div "驀" at bounding box center [955, 409] width 8 height 13
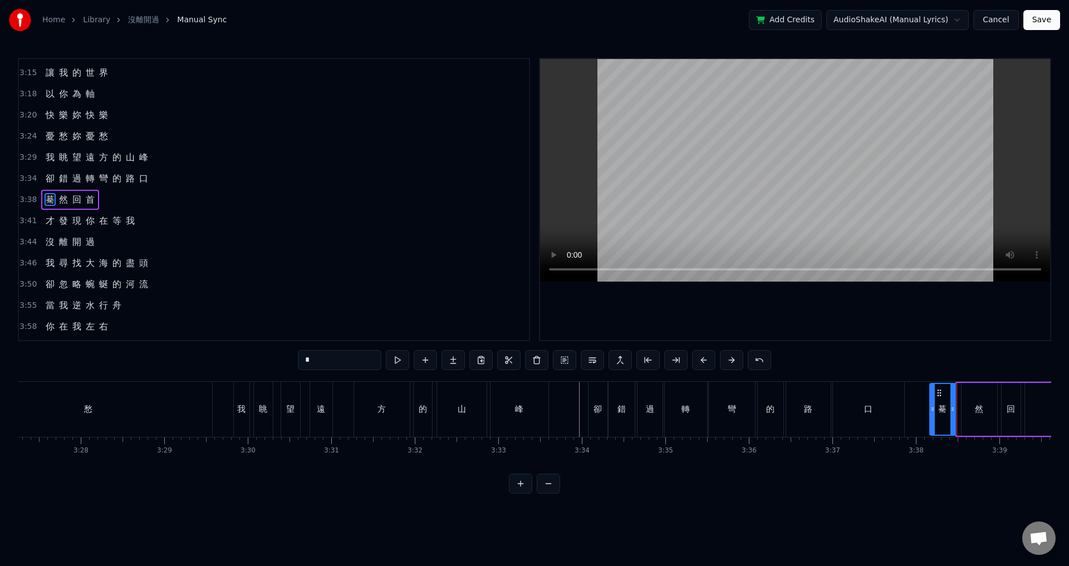
drag, startPoint x: 957, startPoint y: 410, endPoint x: 931, endPoint y: 413, distance: 26.9
click at [931, 413] on icon at bounding box center [932, 409] width 4 height 9
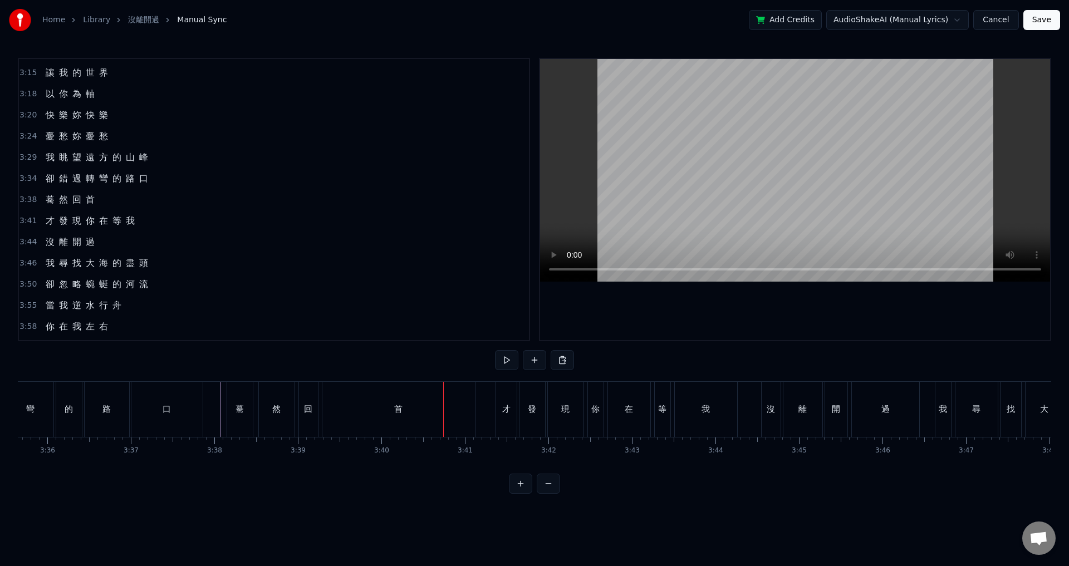
scroll to position [0, 17991]
click at [249, 413] on div "驀" at bounding box center [252, 409] width 8 height 13
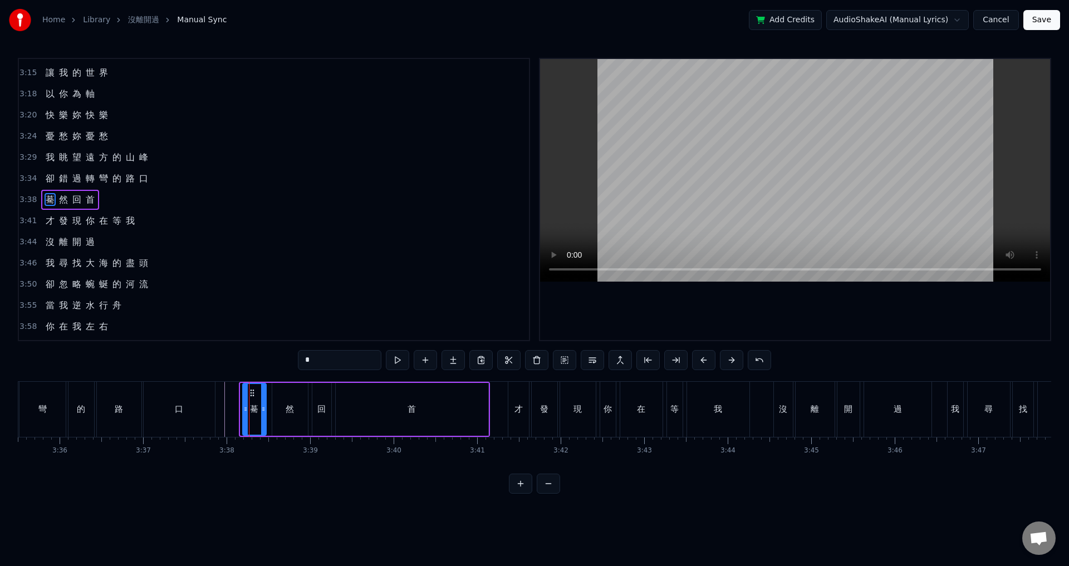
click at [245, 411] on icon at bounding box center [245, 409] width 4 height 9
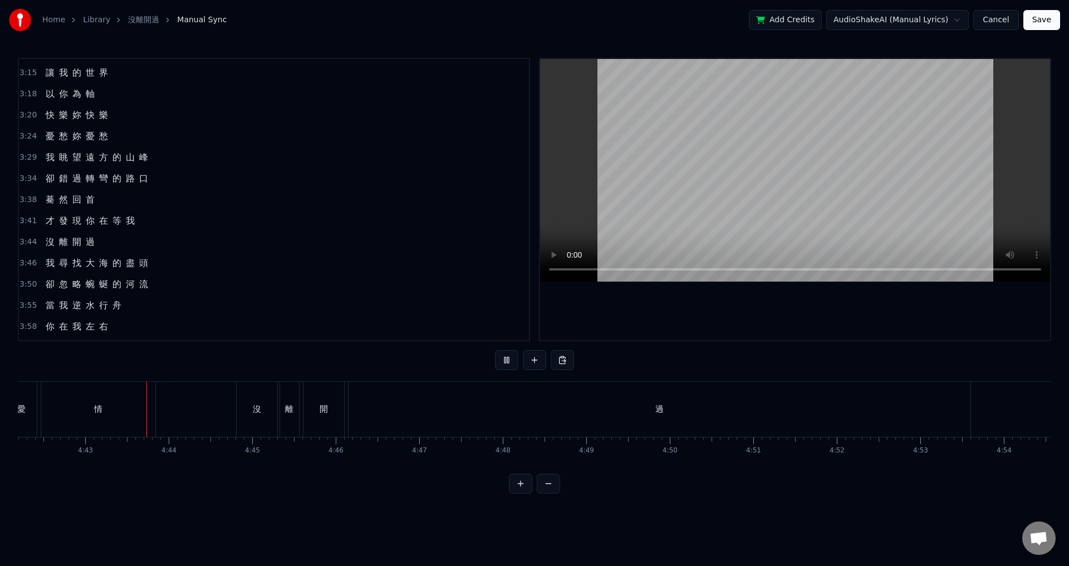
scroll to position [0, 23564]
click at [351, 397] on div "過" at bounding box center [654, 409] width 622 height 55
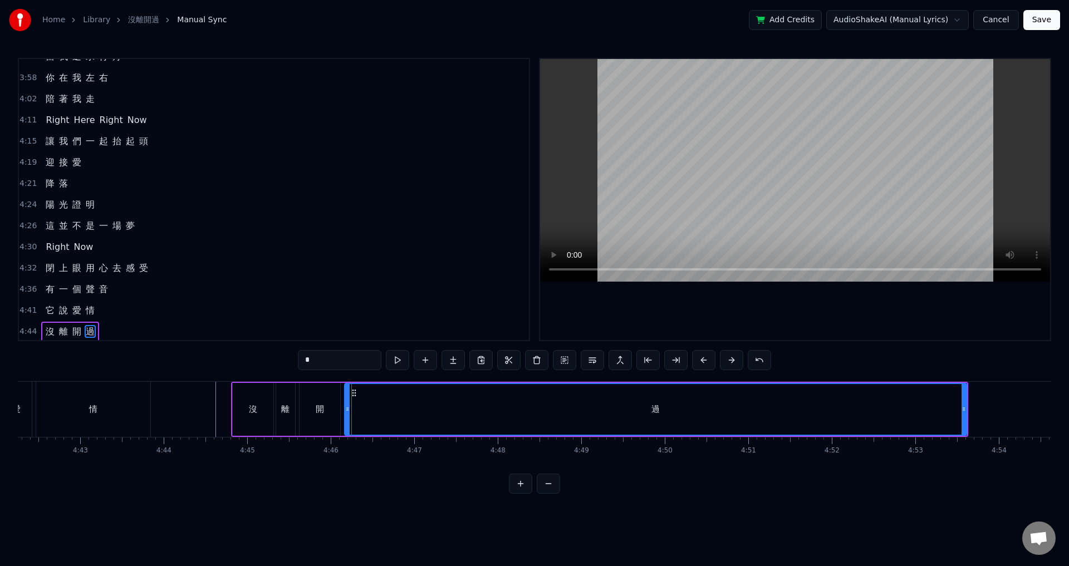
scroll to position [1157, 0]
click at [337, 400] on div "開" at bounding box center [319, 409] width 41 height 53
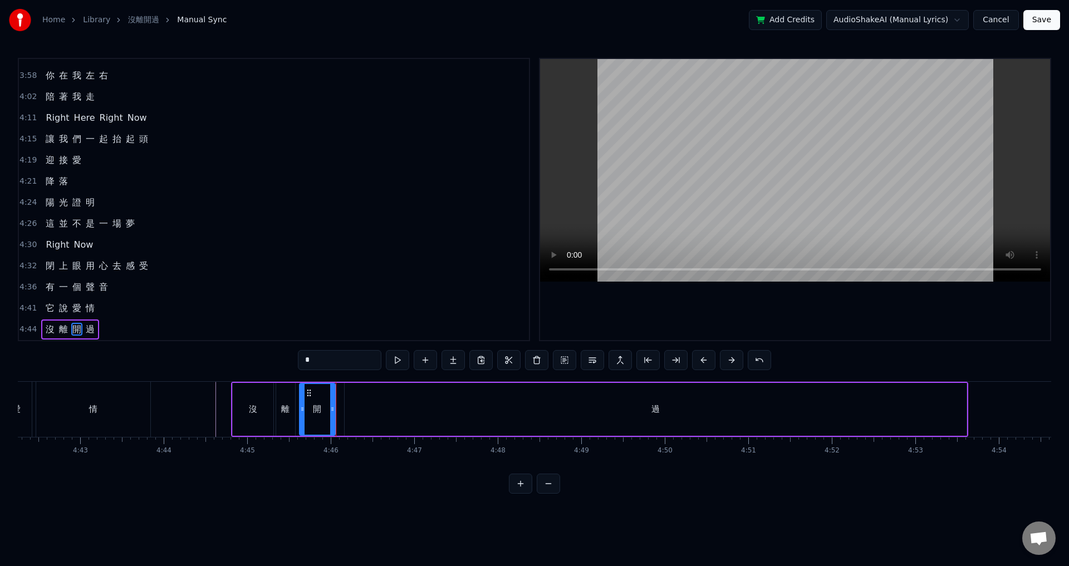
click at [334, 407] on icon at bounding box center [332, 409] width 4 height 9
click at [344, 401] on div "過" at bounding box center [655, 409] width 623 height 53
type input "*"
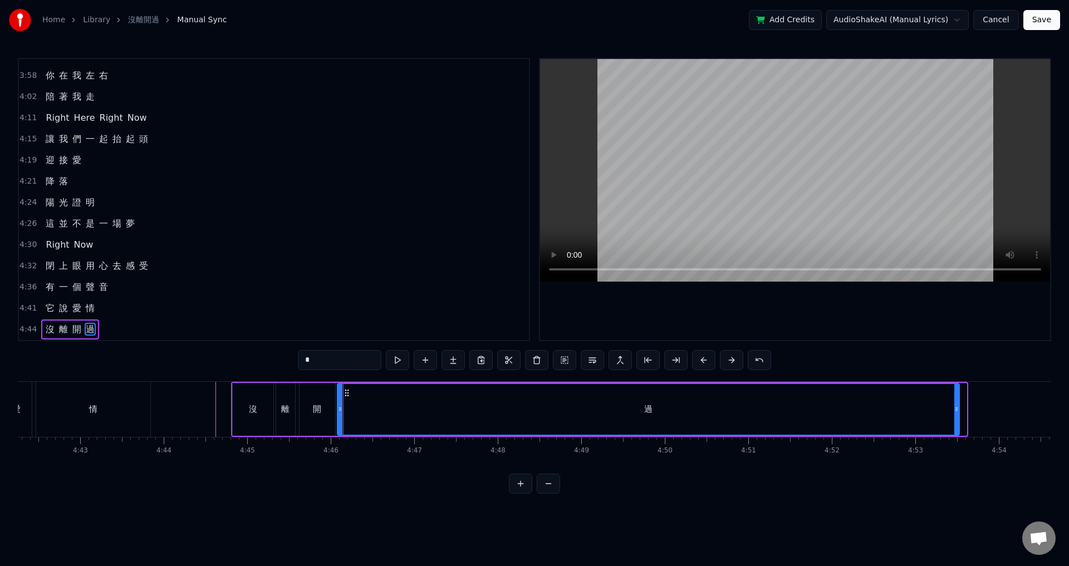
drag, startPoint x: 352, startPoint y: 390, endPoint x: 345, endPoint y: 392, distance: 7.6
click at [345, 392] on icon at bounding box center [346, 392] width 9 height 9
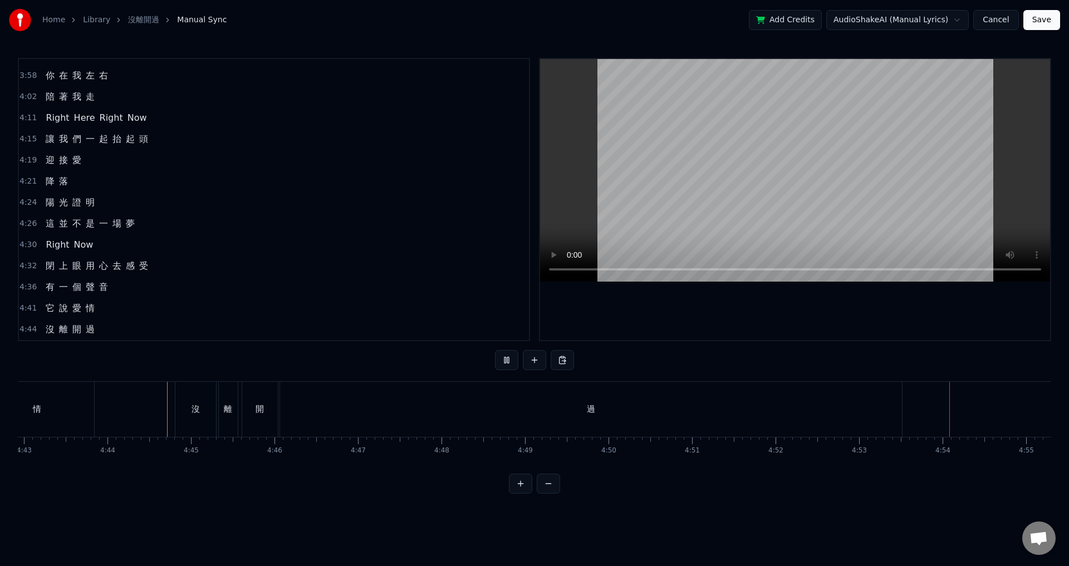
click at [23, 328] on span "4:44" at bounding box center [27, 329] width 17 height 11
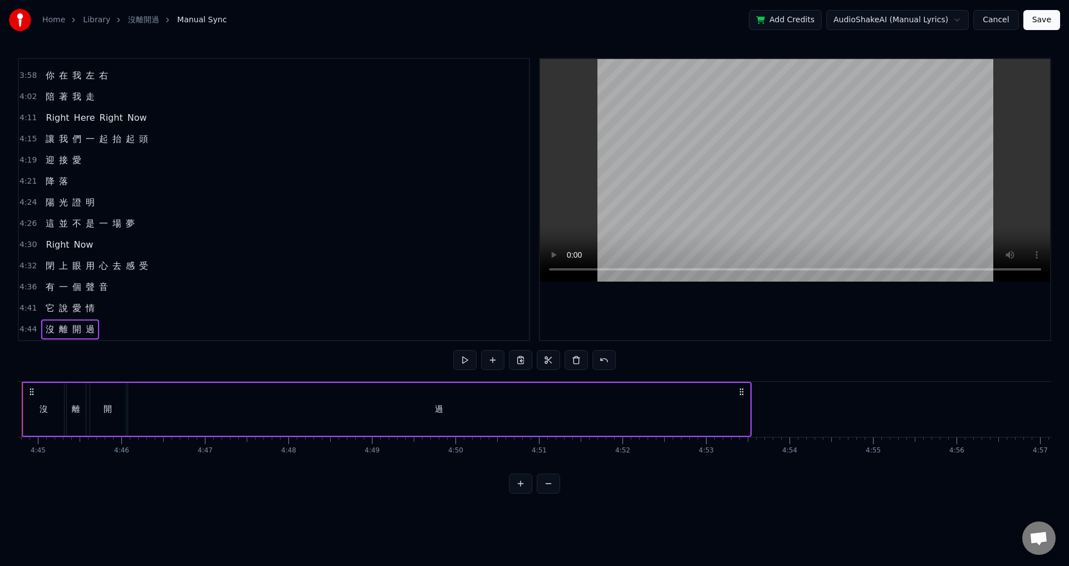
scroll to position [0, 23721]
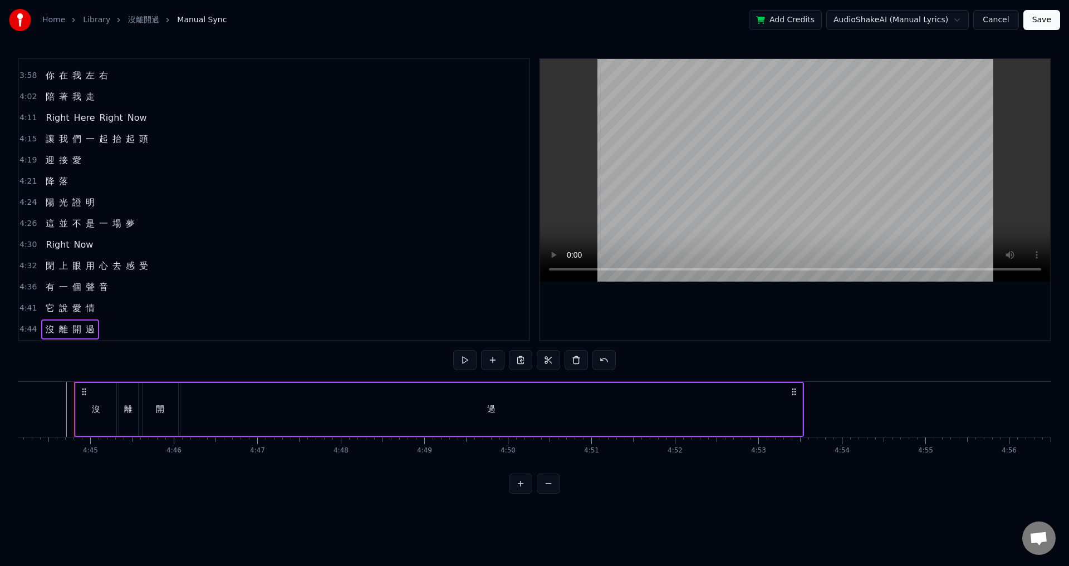
click at [694, 425] on div "過" at bounding box center [491, 409] width 622 height 53
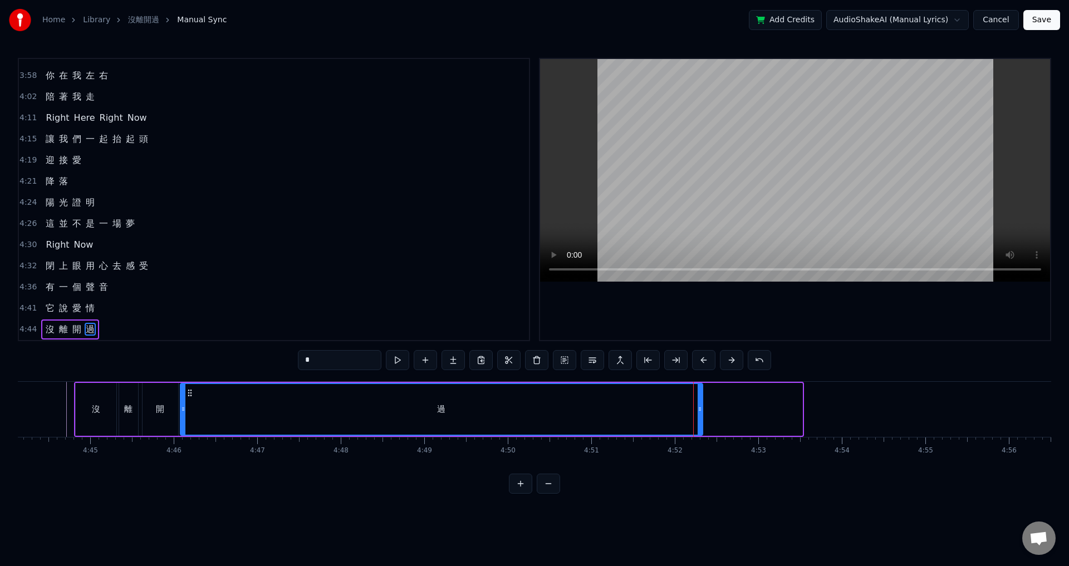
drag, startPoint x: 801, startPoint y: 412, endPoint x: 701, endPoint y: 417, distance: 99.7
click at [701, 417] on div at bounding box center [699, 409] width 4 height 51
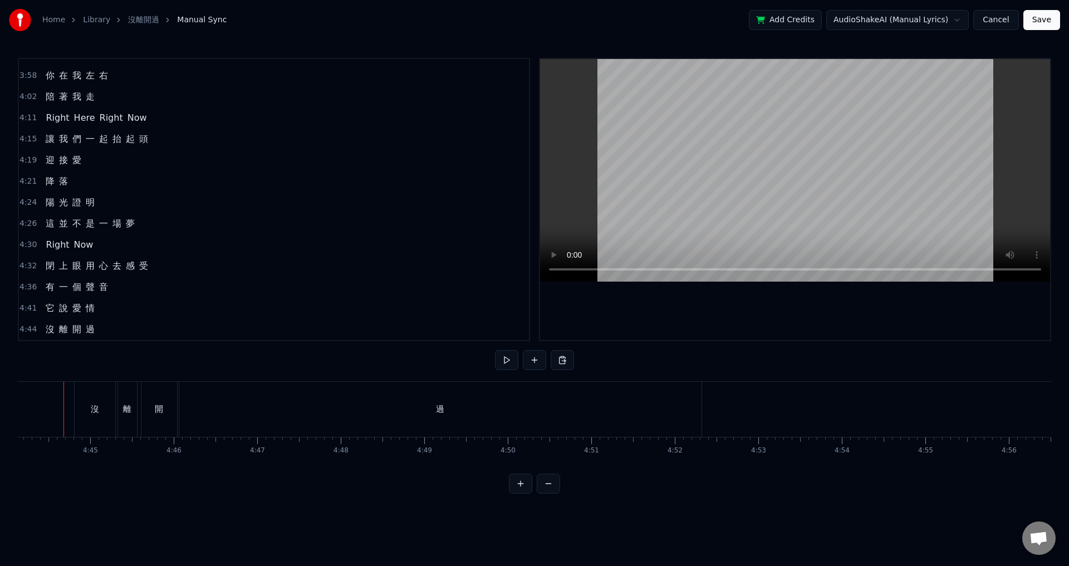
scroll to position [0, 23711]
click at [1040, 22] on button "Save" at bounding box center [1041, 20] width 37 height 20
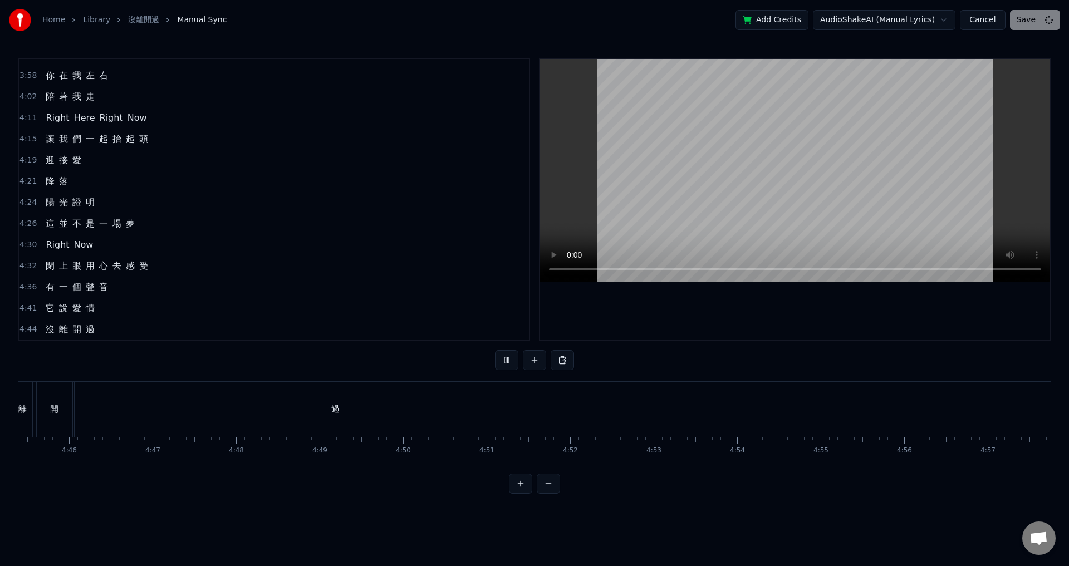
scroll to position [0, 24119]
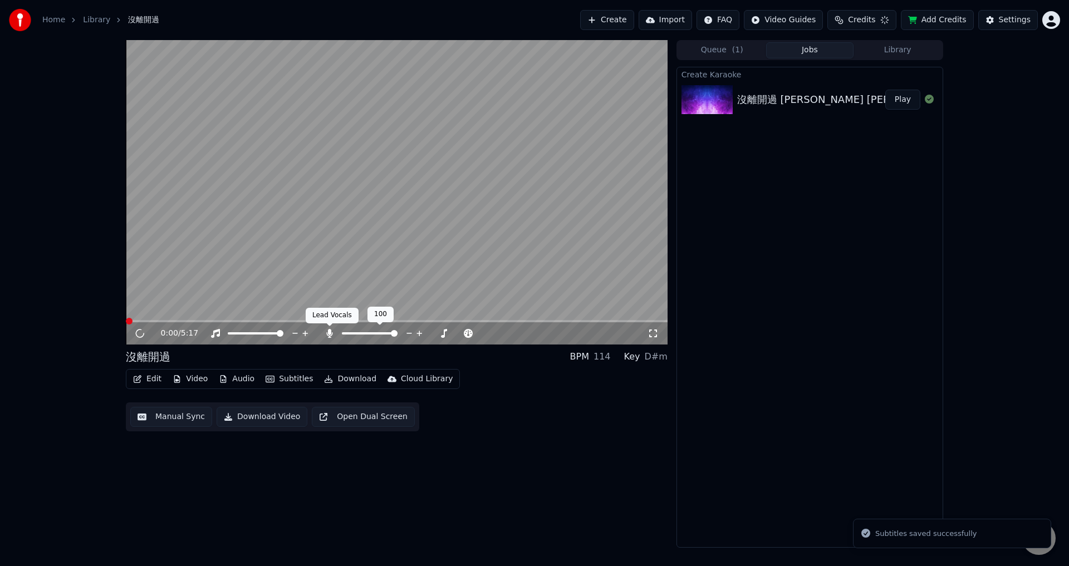
click at [330, 333] on icon at bounding box center [329, 333] width 6 height 9
click at [140, 336] on icon at bounding box center [148, 333] width 26 height 9
click at [332, 381] on button "Download" at bounding box center [349, 379] width 61 height 16
click at [109, 363] on div "0:03 / 5:17 沒離開過 BPM 114 Key D#m Edit Video Audio Subtitles Download Cloud Libr…" at bounding box center [534, 294] width 1069 height 508
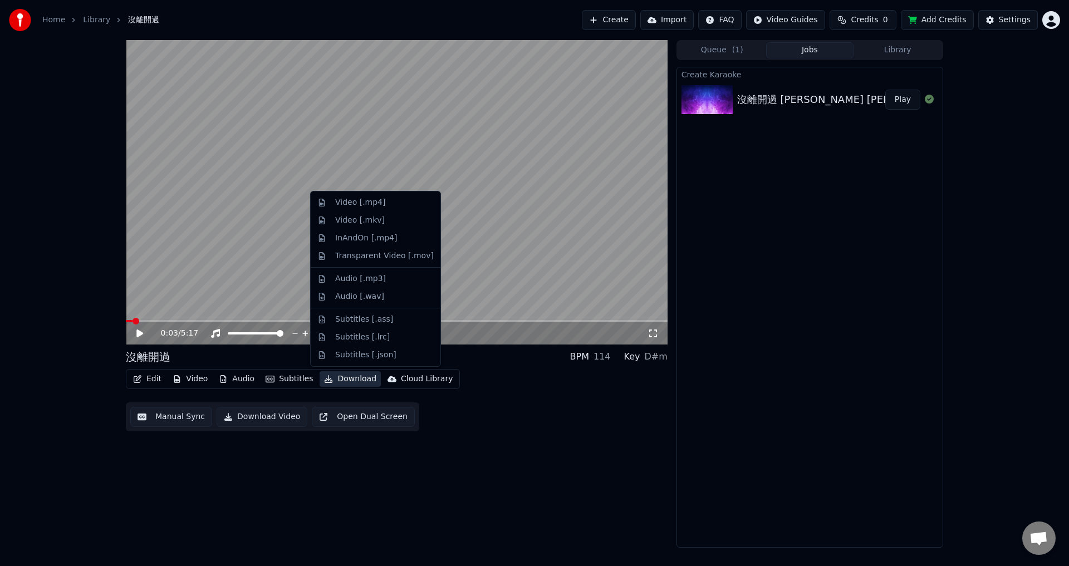
click at [337, 379] on button "Download" at bounding box center [349, 379] width 61 height 16
click at [380, 203] on div "Video [.mp4]" at bounding box center [384, 202] width 99 height 11
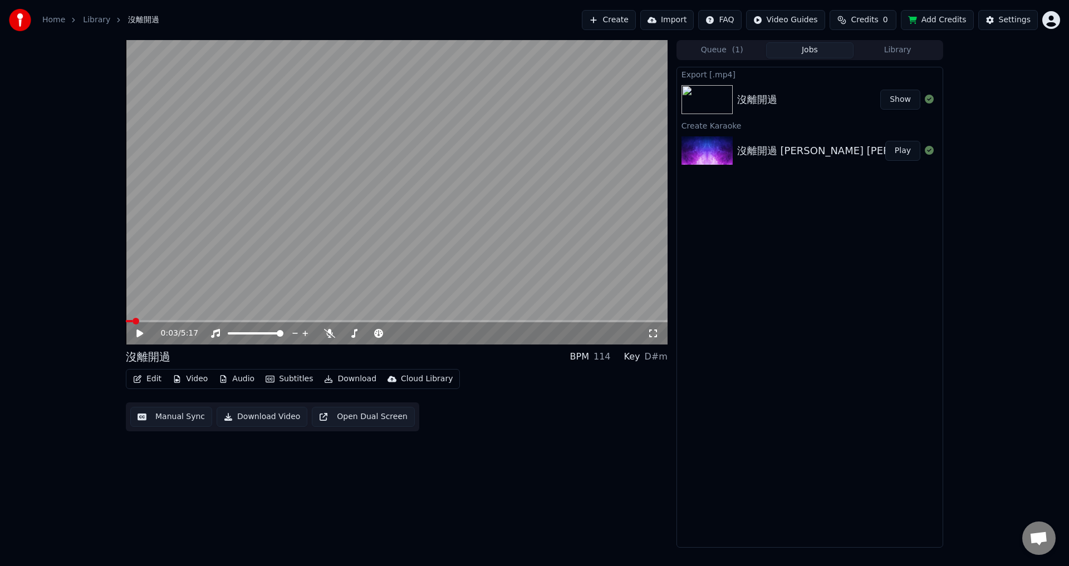
click at [903, 97] on button "Show" at bounding box center [900, 100] width 40 height 20
